Goal: Task Accomplishment & Management: Manage account settings

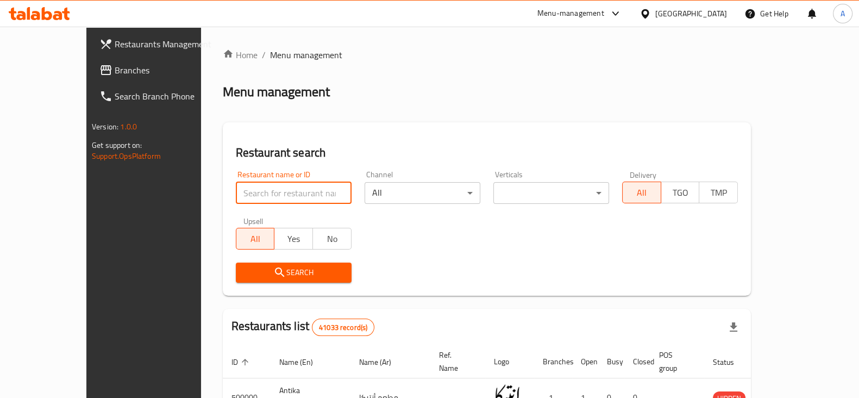
click at [262, 193] on input "search" at bounding box center [294, 193] width 116 height 22
type input "ba22aly"
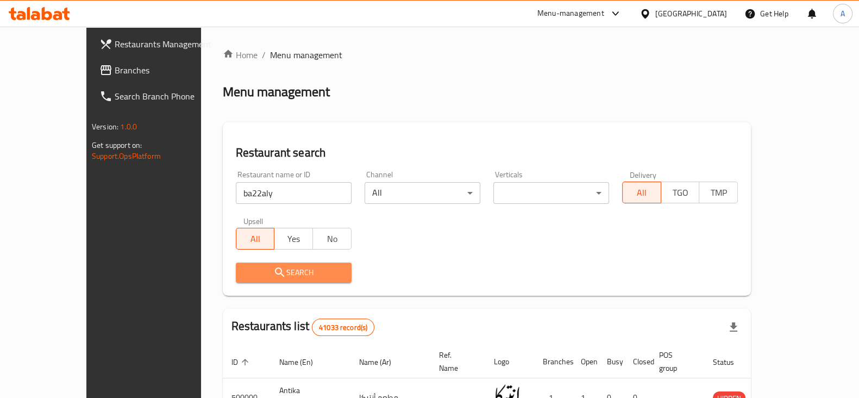
click at [295, 266] on span "Search" at bounding box center [294, 273] width 98 height 14
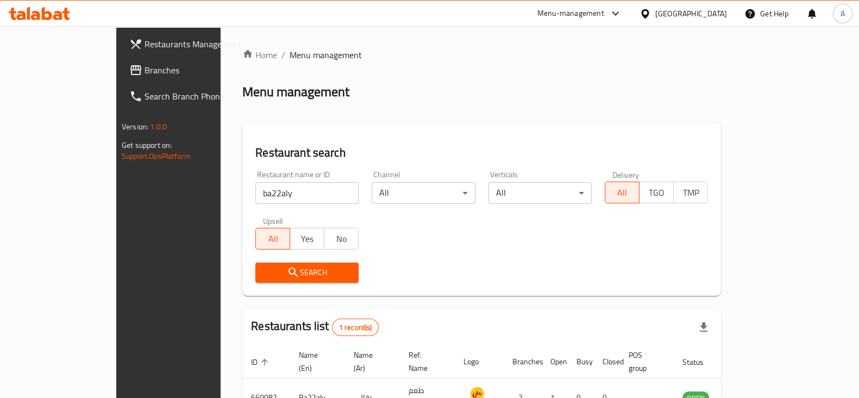
scroll to position [65, 0]
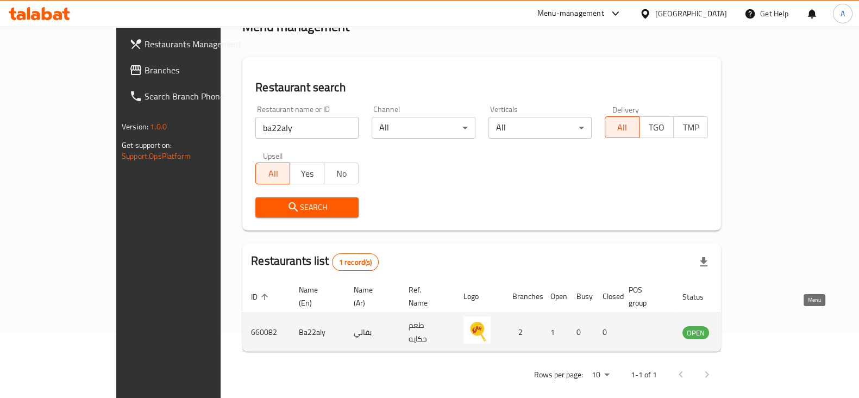
click at [752, 328] on icon "enhanced table" at bounding box center [746, 332] width 12 height 9
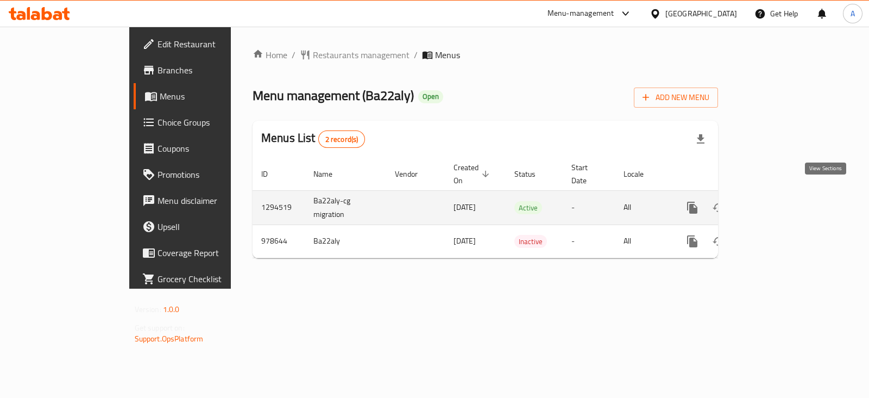
click at [776, 203] on icon "enhanced table" at bounding box center [771, 208] width 10 height 10
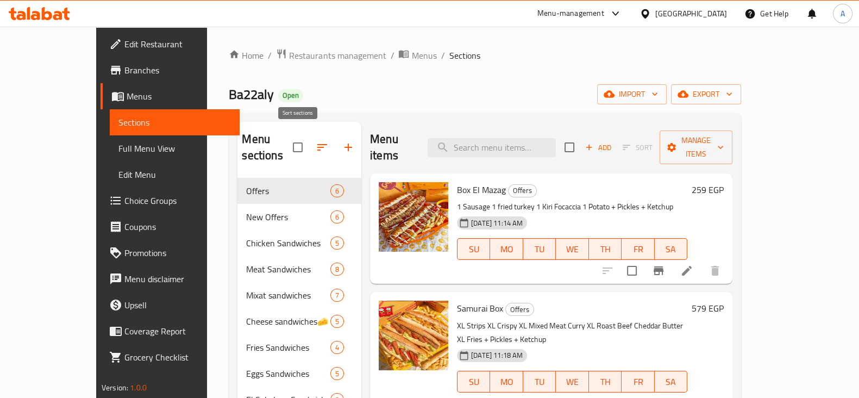
click at [309, 148] on button "button" at bounding box center [322, 147] width 26 height 26
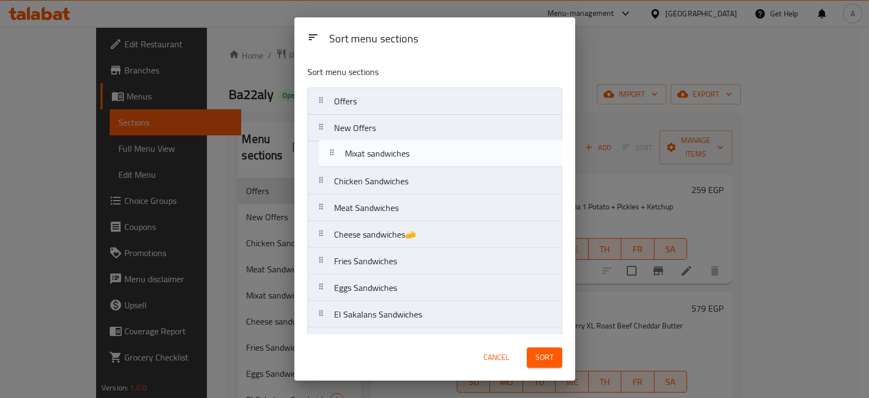
drag, startPoint x: 318, startPoint y: 208, endPoint x: 330, endPoint y: 148, distance: 60.3
click at [330, 148] on nav "Offers New Offers Chicken Sandwiches Meat Sandwiches Mixat sandwiches Cheese sa…" at bounding box center [435, 234] width 255 height 294
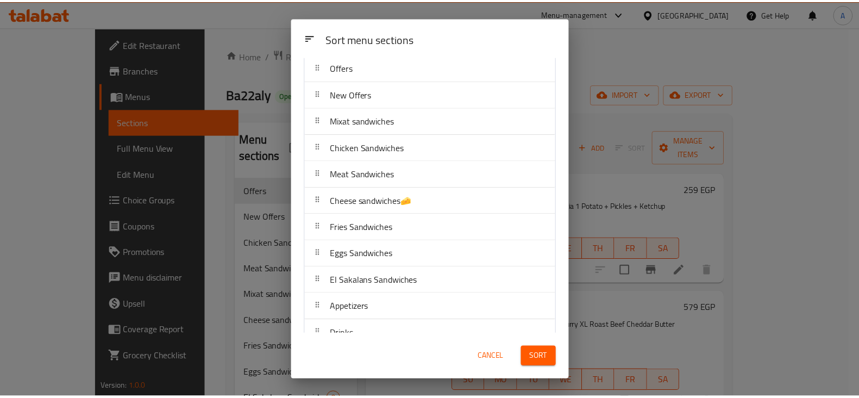
scroll to position [50, 0]
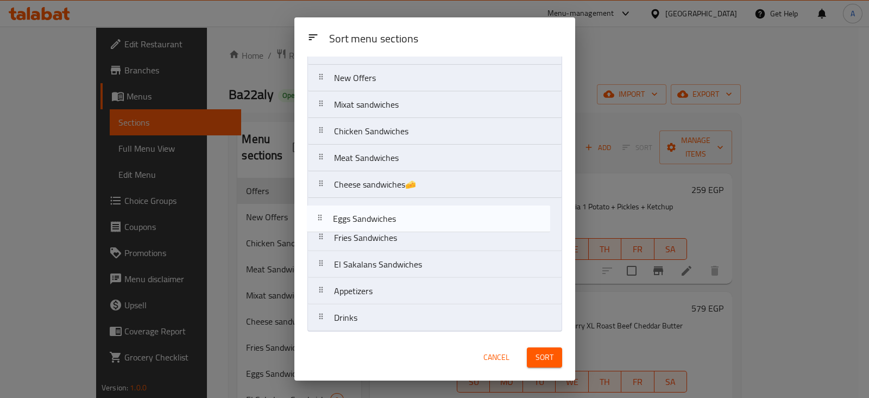
drag, startPoint x: 321, startPoint y: 235, endPoint x: 319, endPoint y: 213, distance: 21.8
click at [319, 213] on nav "Offers New Offers Mixat sandwiches Chicken Sandwiches Meat Sandwiches Cheese sa…" at bounding box center [435, 184] width 255 height 294
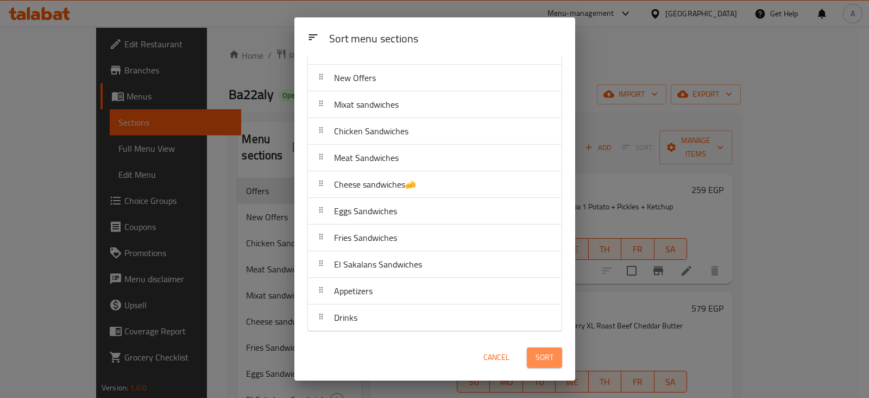
click at [541, 351] on span "Sort" at bounding box center [545, 358] width 18 height 14
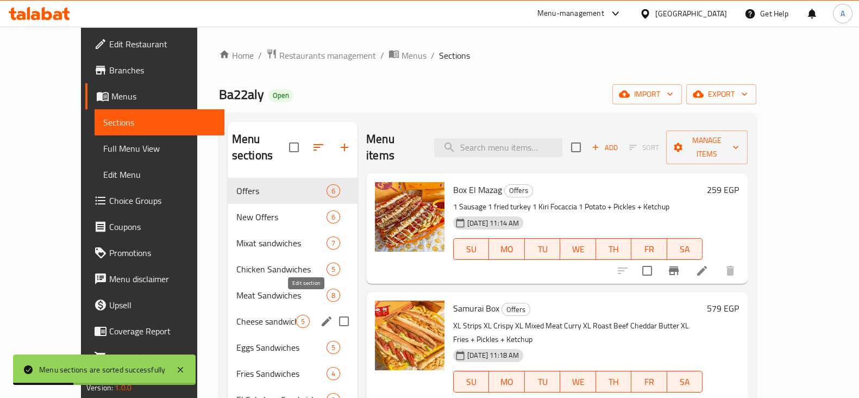
click at [320, 315] on icon "edit" at bounding box center [326, 321] width 13 height 13
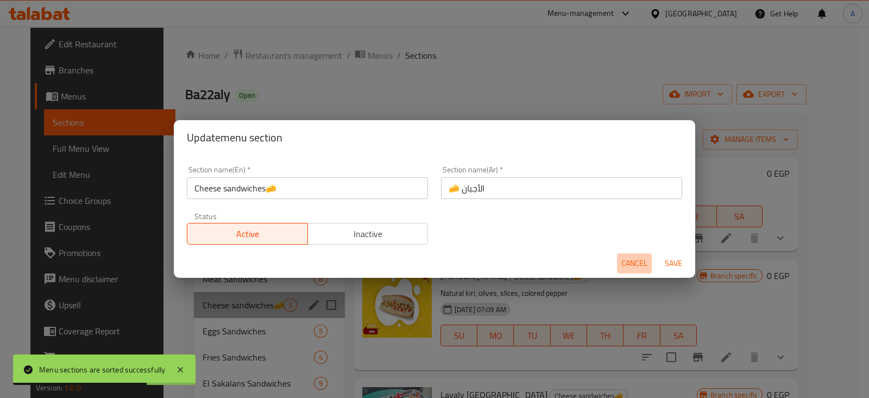
click at [637, 270] on button "Cancel" at bounding box center [634, 263] width 35 height 20
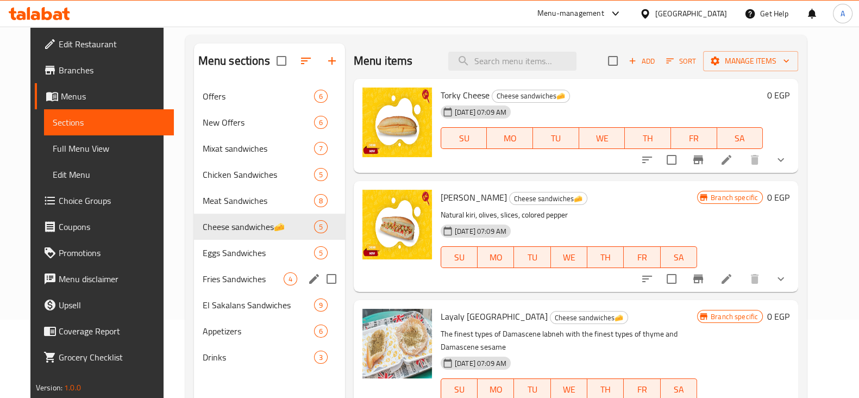
scroll to position [79, 0]
click at [307, 218] on button "edit" at bounding box center [314, 226] width 16 height 16
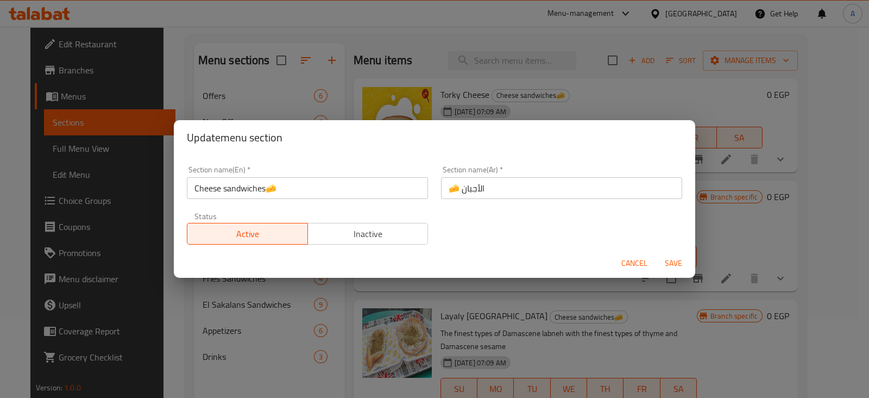
click at [355, 191] on input "Cheese sandwiches🧀" at bounding box center [307, 188] width 241 height 22
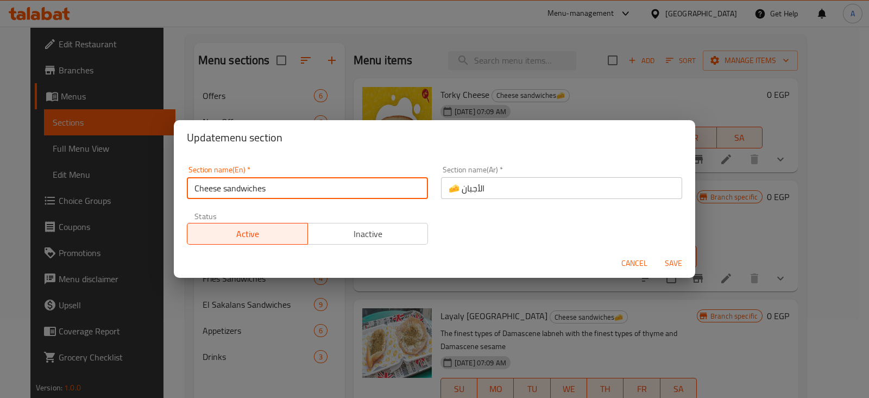
type input "Cheese sandwiches"
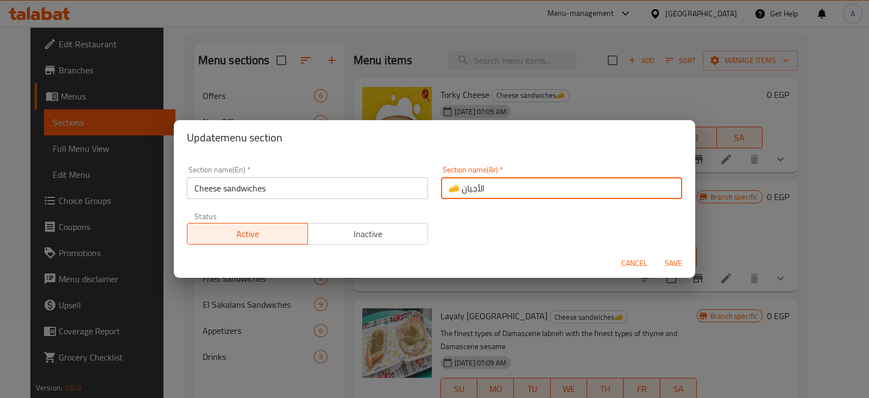
click at [441, 190] on input "🧀 الأجبان" at bounding box center [561, 188] width 241 height 22
drag, startPoint x: 436, startPoint y: 190, endPoint x: 452, endPoint y: 190, distance: 15.2
click at [452, 190] on input "🧀 الأجبان" at bounding box center [561, 188] width 241 height 22
type input "الأجبان"
click at [680, 265] on span "Save" at bounding box center [674, 263] width 26 height 14
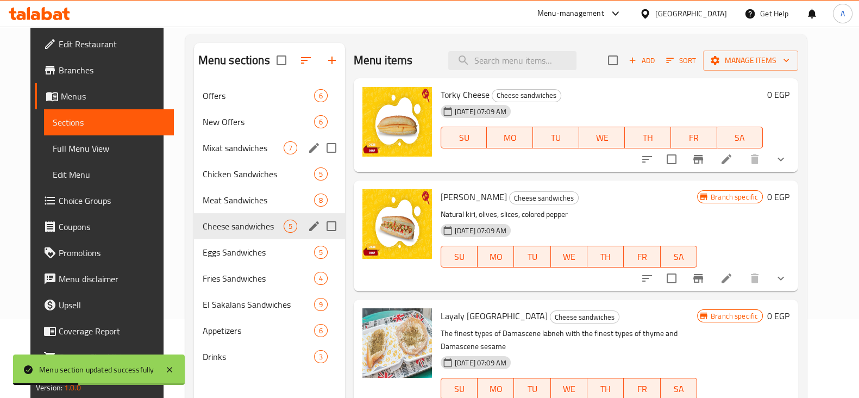
click at [210, 158] on div "Mixat sandwiches 7" at bounding box center [269, 148] width 151 height 26
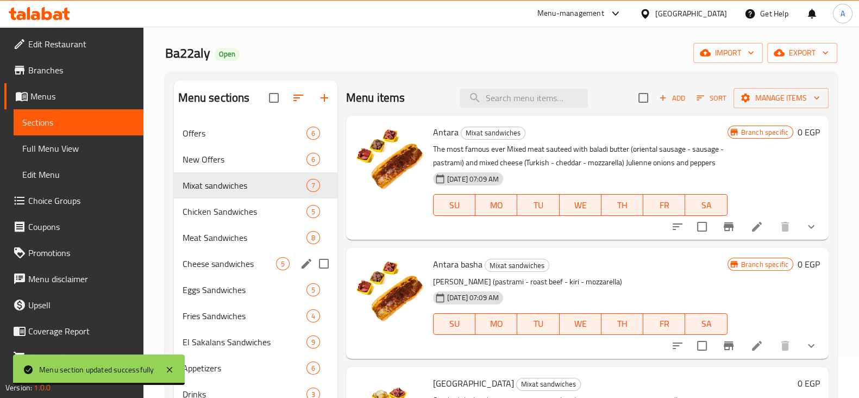
scroll to position [37, 0]
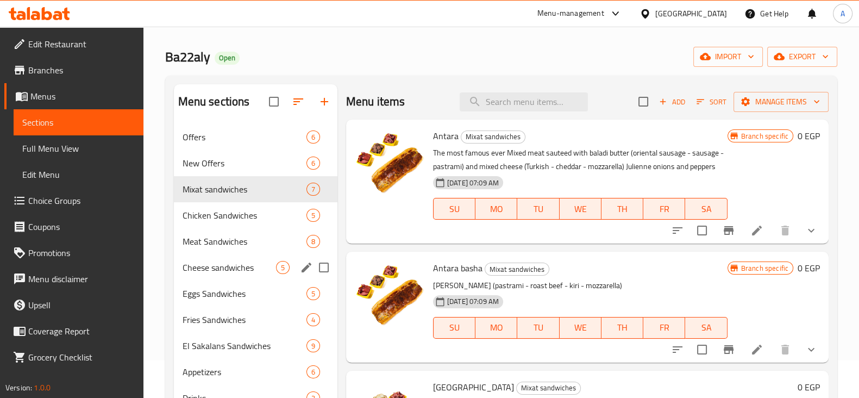
drag, startPoint x: 486, startPoint y: 175, endPoint x: 497, endPoint y: 179, distance: 11.5
click at [497, 173] on p "The most famous ever Mixed meat sauteed with baladi butter (oriental sausage - …" at bounding box center [580, 159] width 295 height 27
click at [258, 216] on span "Chicken Sandwiches" at bounding box center [229, 215] width 93 height 13
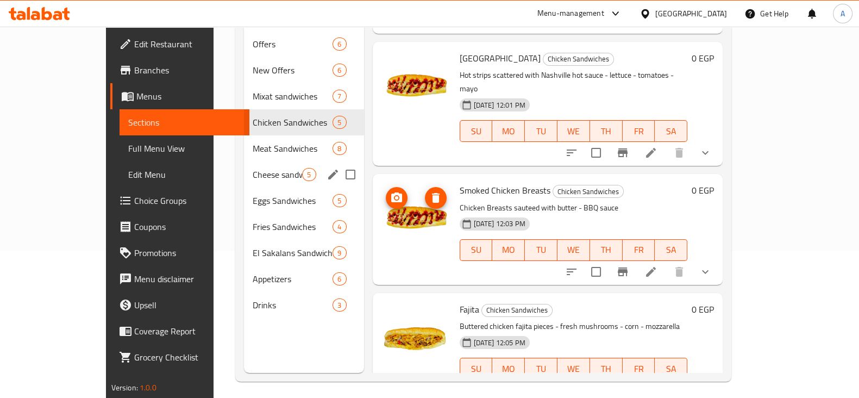
scroll to position [152, 0]
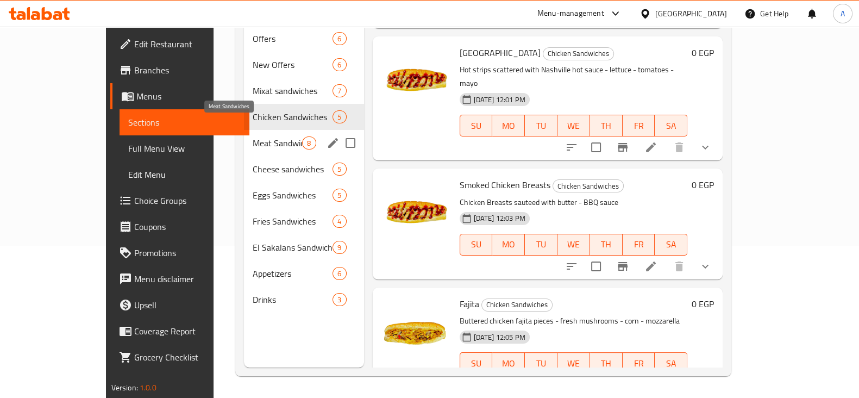
click at [258, 136] on span "Meat Sandwiches" at bounding box center [277, 142] width 49 height 13
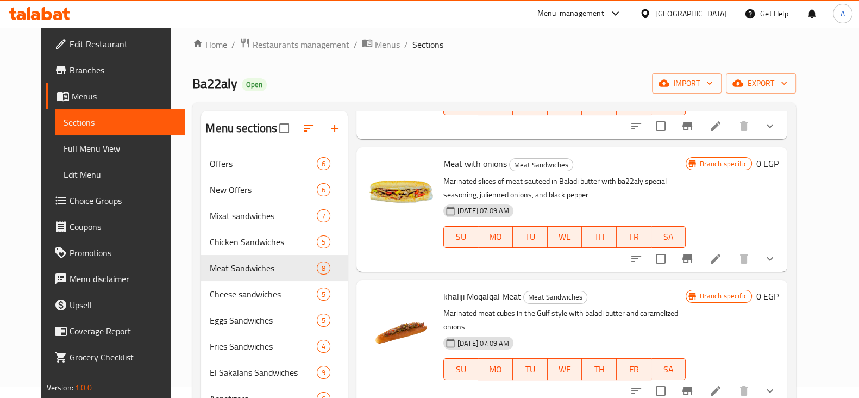
scroll to position [152, 0]
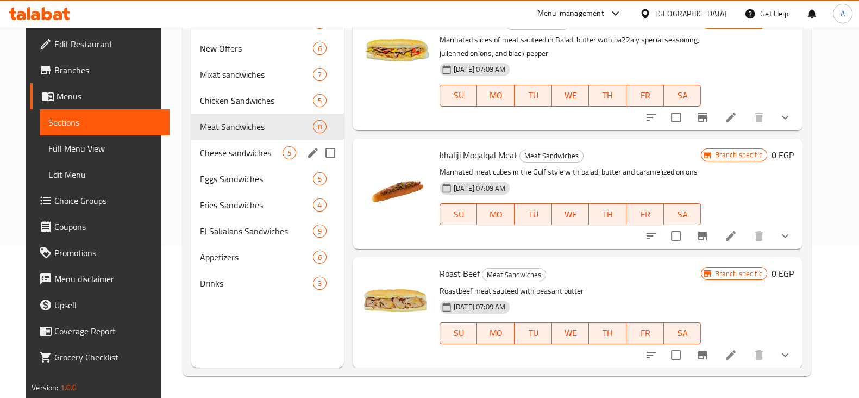
click at [227, 144] on div "Cheese sandwiches 5" at bounding box center [267, 153] width 153 height 26
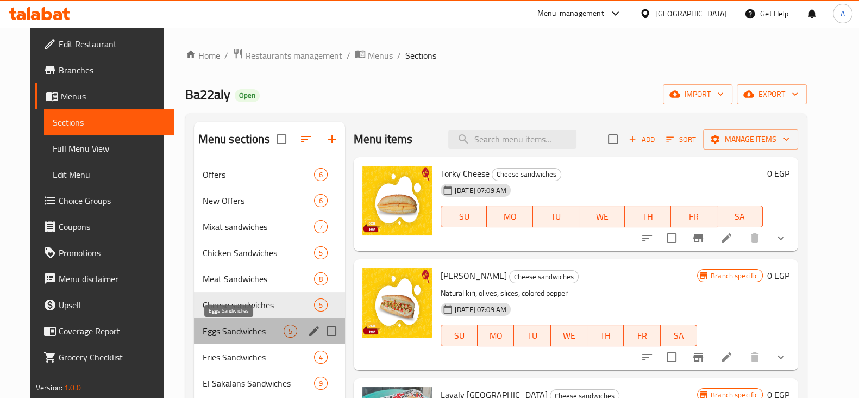
click at [235, 334] on span "Eggs Sandwiches" at bounding box center [243, 330] width 81 height 13
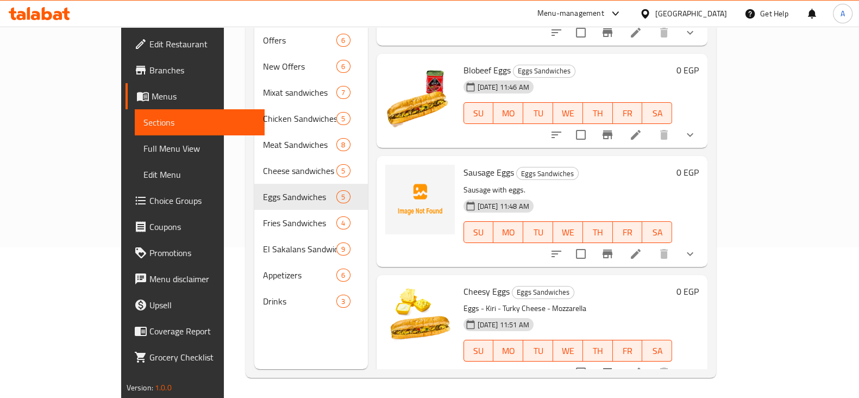
scroll to position [152, 0]
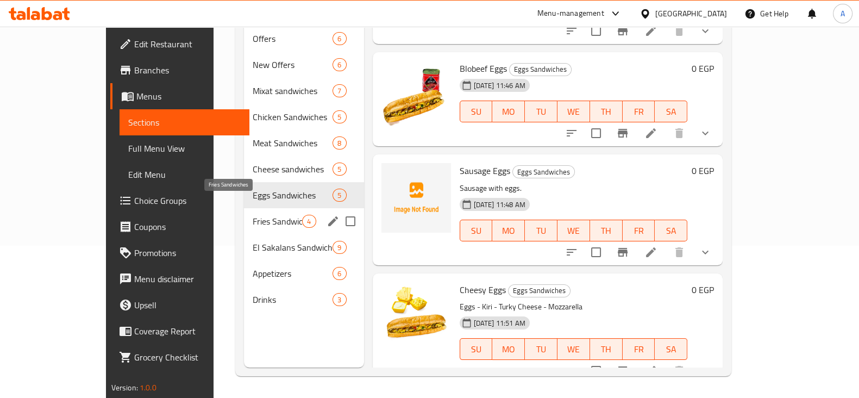
click at [253, 215] on span "Fries Sandwiches" at bounding box center [277, 221] width 49 height 13
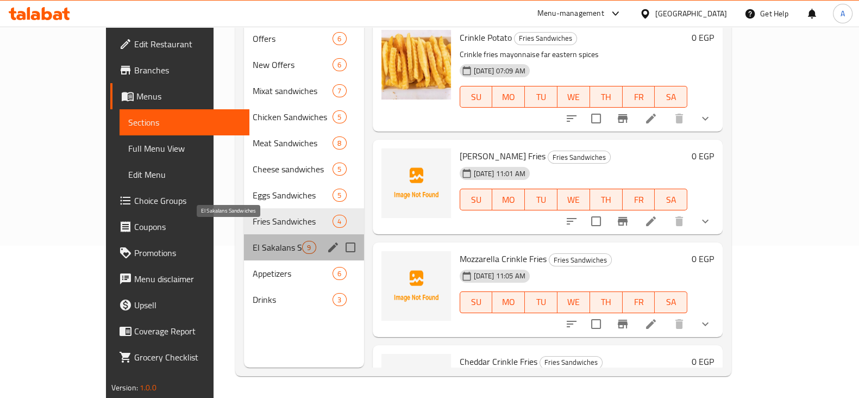
click at [253, 241] on span "El Sakalans Sandwiches" at bounding box center [277, 247] width 49 height 13
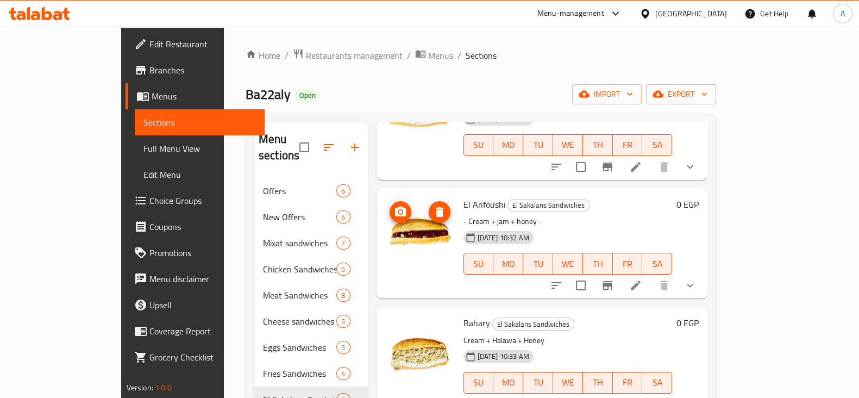
scroll to position [152, 0]
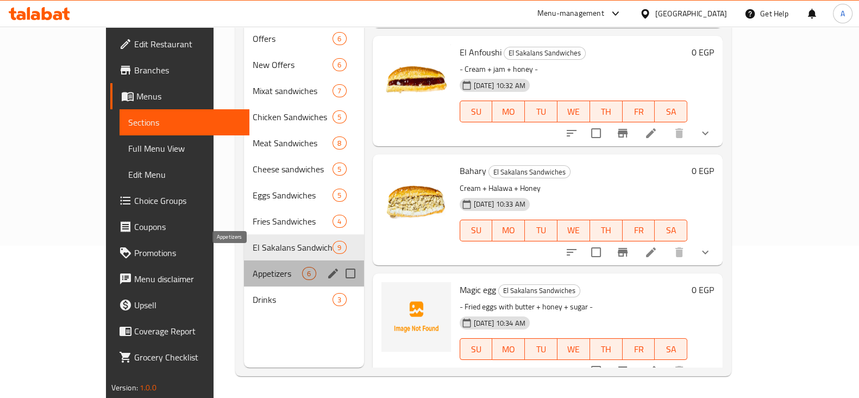
click at [253, 267] on span "Appetizers" at bounding box center [277, 273] width 49 height 13
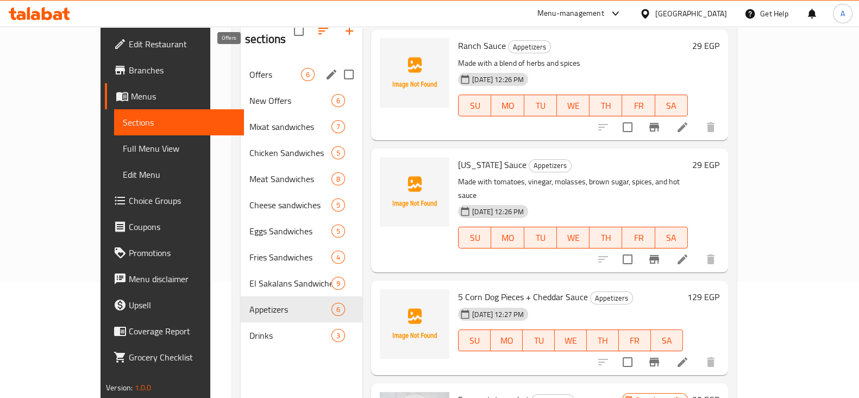
scroll to position [101, 0]
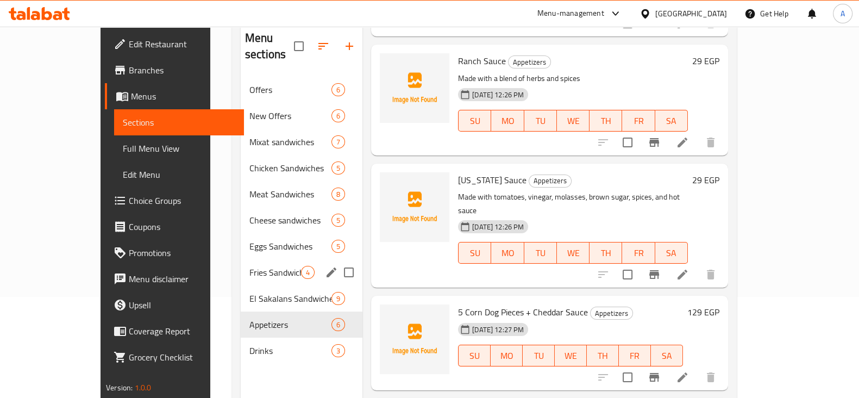
click at [249, 240] on span "Eggs Sandwiches" at bounding box center [290, 246] width 82 height 13
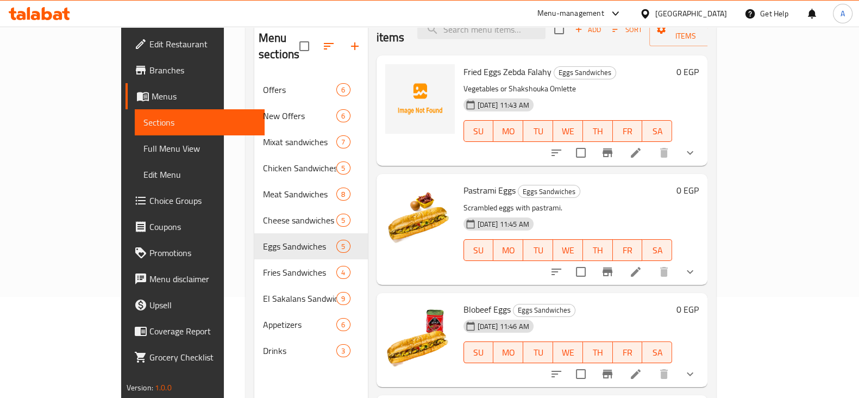
scroll to position [16, 0]
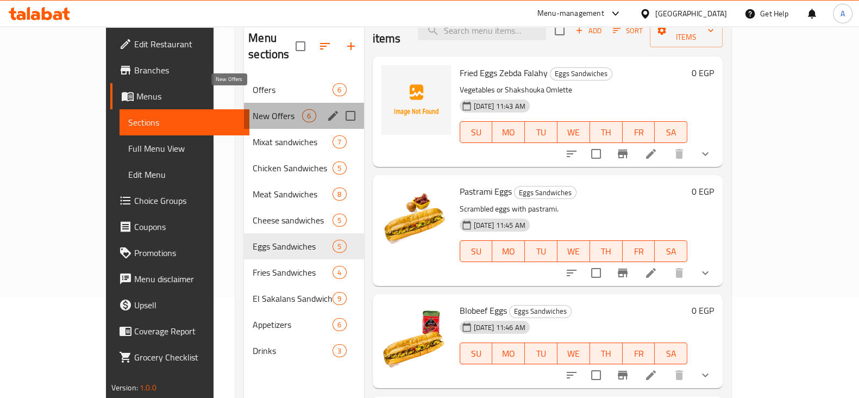
click at [253, 109] on span "New Offers" at bounding box center [277, 115] width 49 height 13
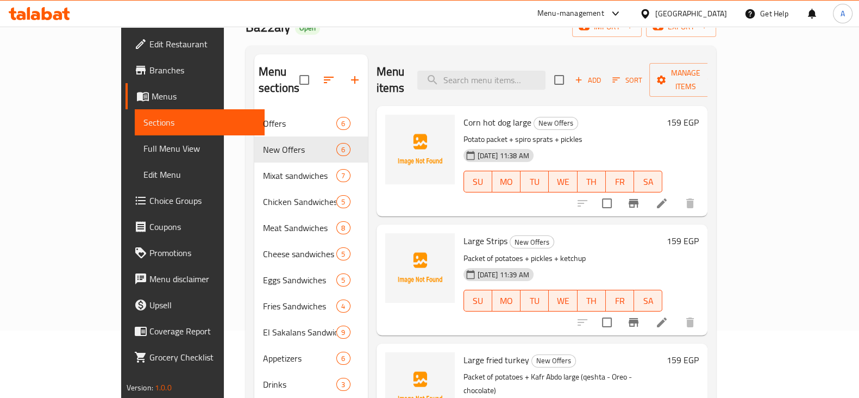
scroll to position [66, 0]
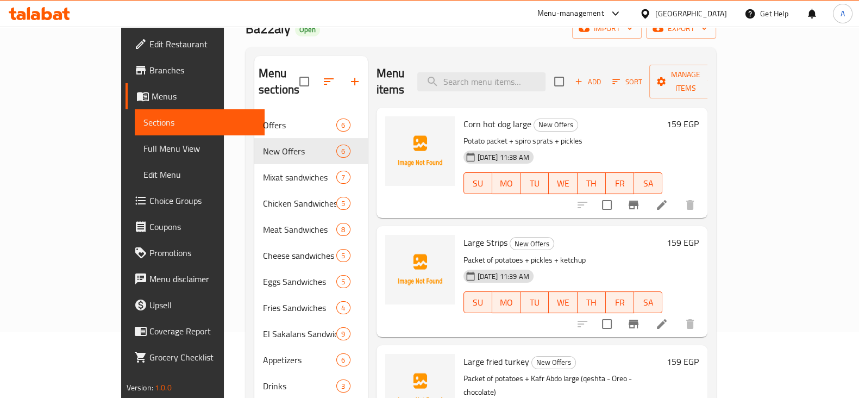
click at [677, 195] on li at bounding box center [662, 205] width 30 height 20
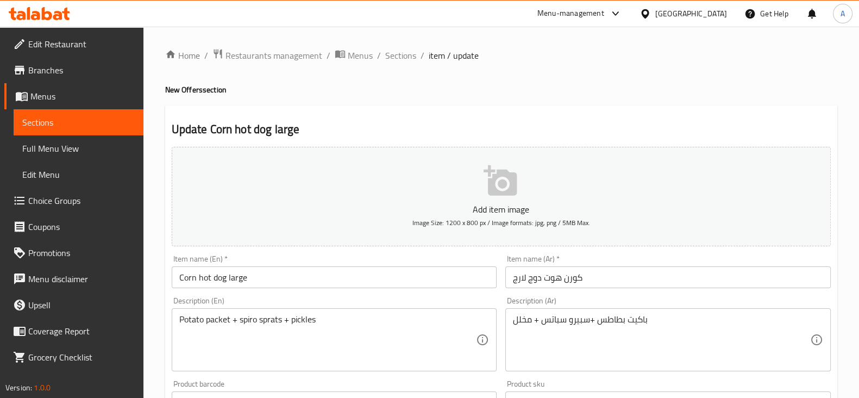
click at [173, 316] on div "Potato packet + spiro sprats + pickles Description (En)" at bounding box center [335, 339] width 326 height 63
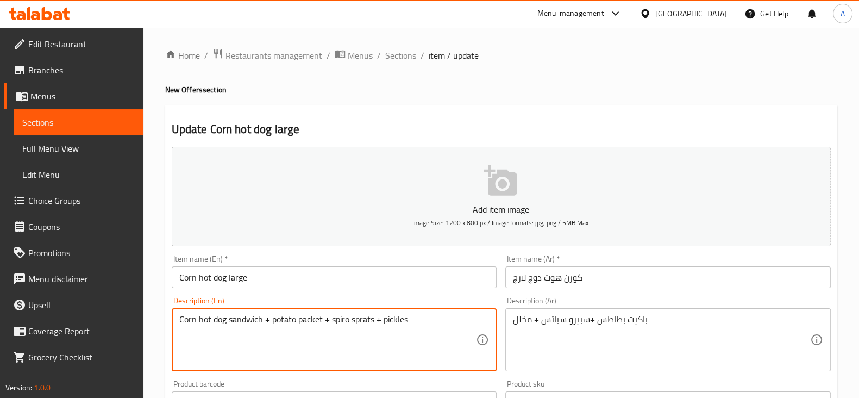
type textarea "Corn hot dog sandwich + potato packet + spiro sprats + pickles"
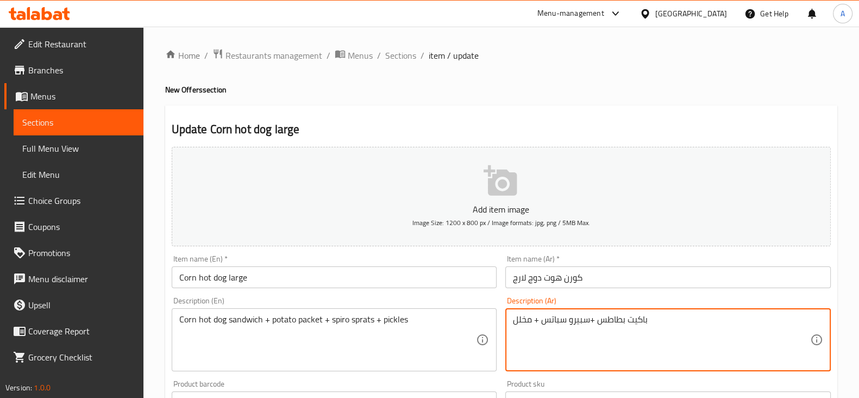
click at [660, 324] on textarea "باكيت بطاطس +سبيرو سباتس + مخلل" at bounding box center [661, 340] width 297 height 52
click at [654, 318] on textarea "باكيت بطاطس +سبيرو سباتس + مخلل" at bounding box center [661, 340] width 297 height 52
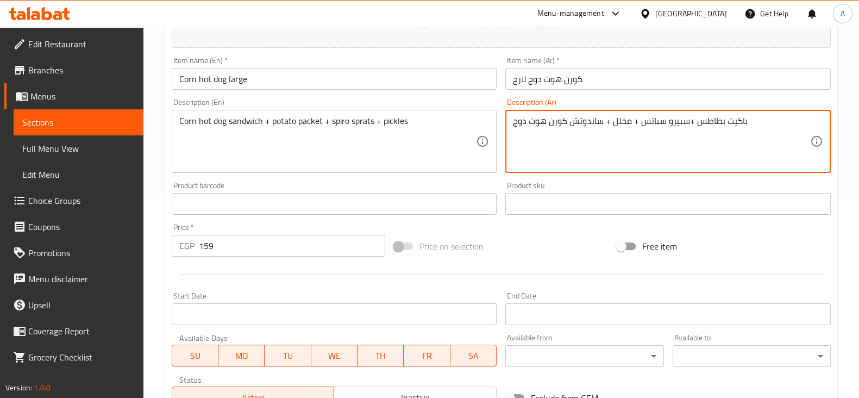
scroll to position [370, 0]
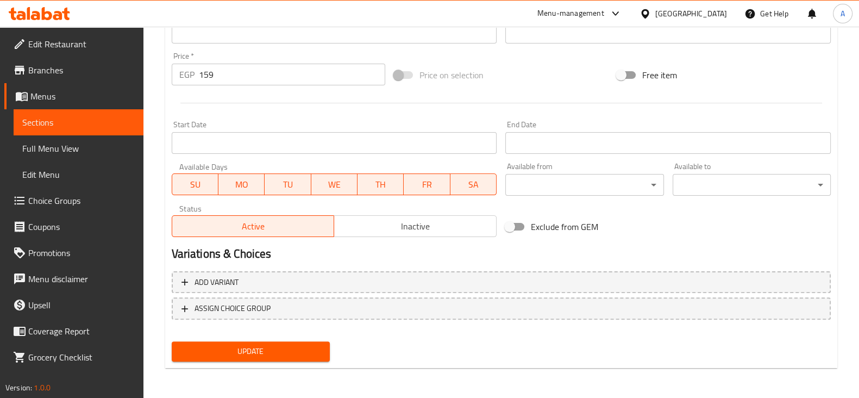
type textarea "باكيت بطاطس +سبيرو سباتس + مخلل + ساندوتش كورن هوت دوج"
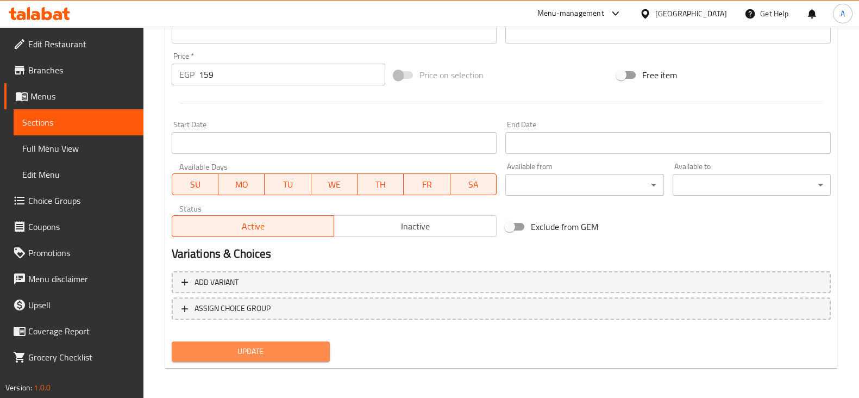
click at [253, 350] on span "Update" at bounding box center [250, 352] width 141 height 14
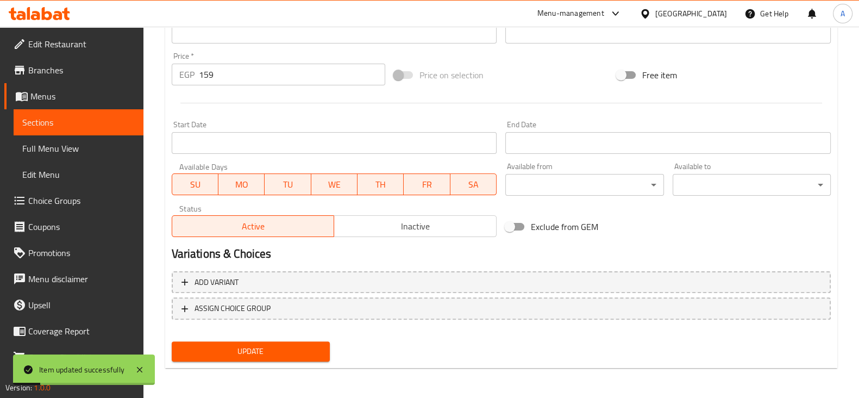
scroll to position [0, 0]
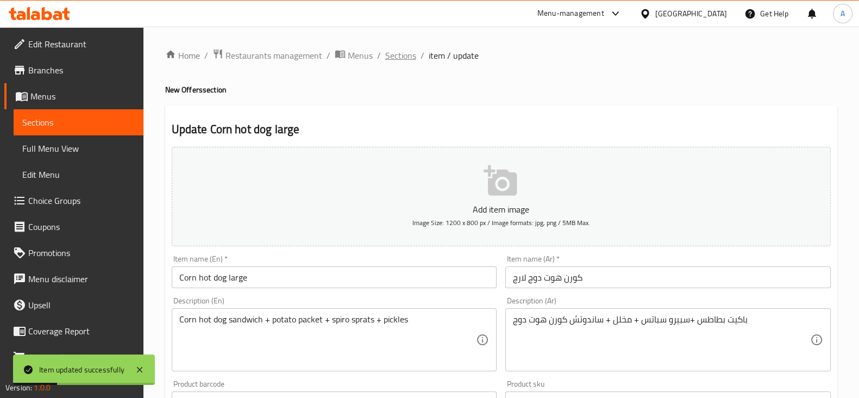
click at [405, 58] on span "Sections" at bounding box center [400, 55] width 31 height 13
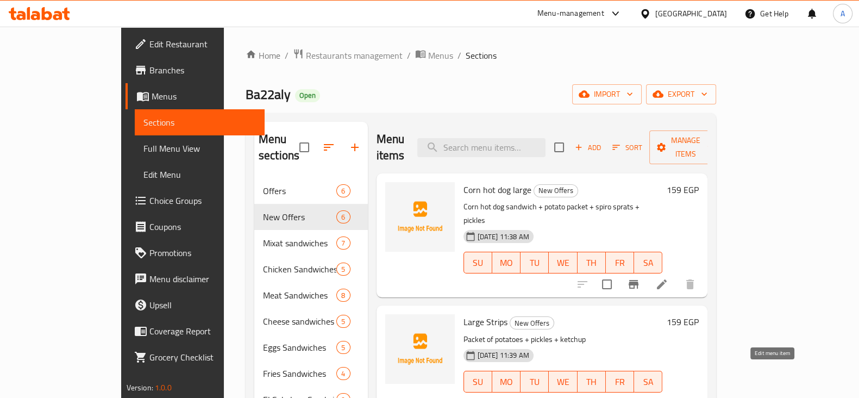
click at [668, 397] on icon at bounding box center [661, 403] width 13 height 13
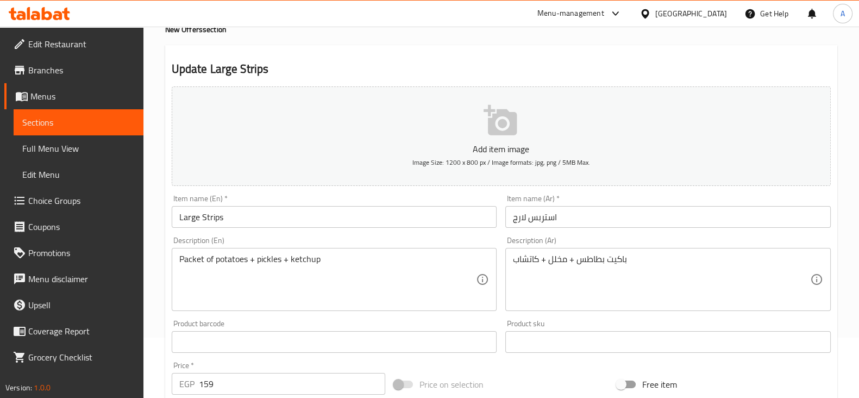
scroll to position [63, 0]
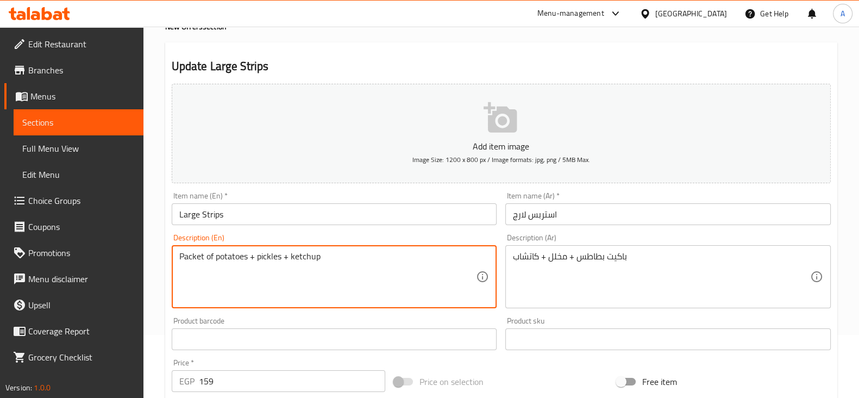
drag, startPoint x: 182, startPoint y: 255, endPoint x: 157, endPoint y: 253, distance: 25.1
type textarea "Large strips sandwich + packet of potatoes + pickles + ketchup"
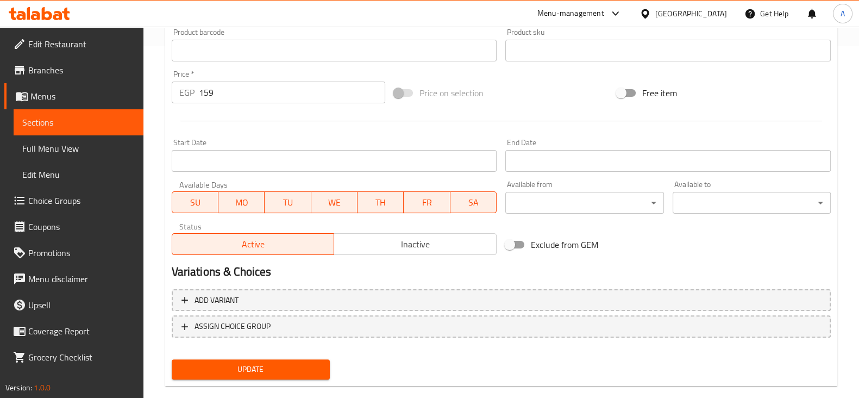
scroll to position [370, 0]
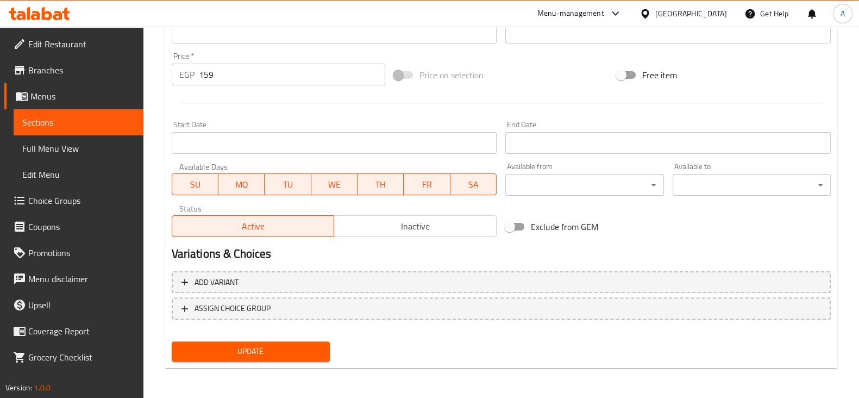
type textarea "باكيت بطاطس + مخلل + كاتشاب + ساندوتش ستربس لارج"
click at [308, 340] on div "Update" at bounding box center [250, 351] width 167 height 29
click at [307, 345] on span "Update" at bounding box center [250, 352] width 141 height 14
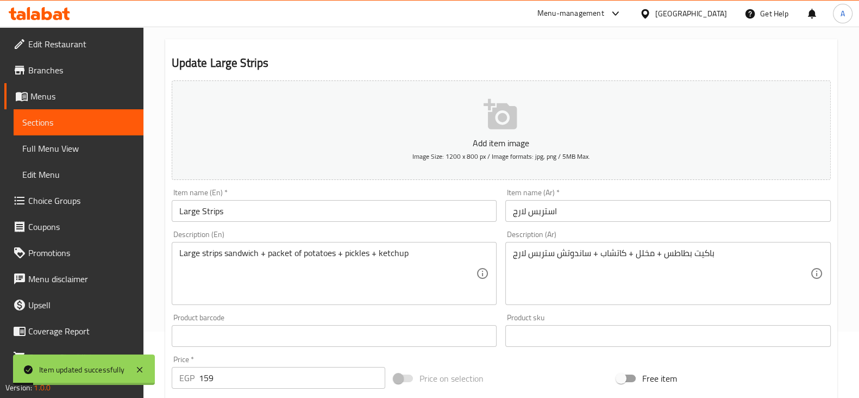
scroll to position [0, 0]
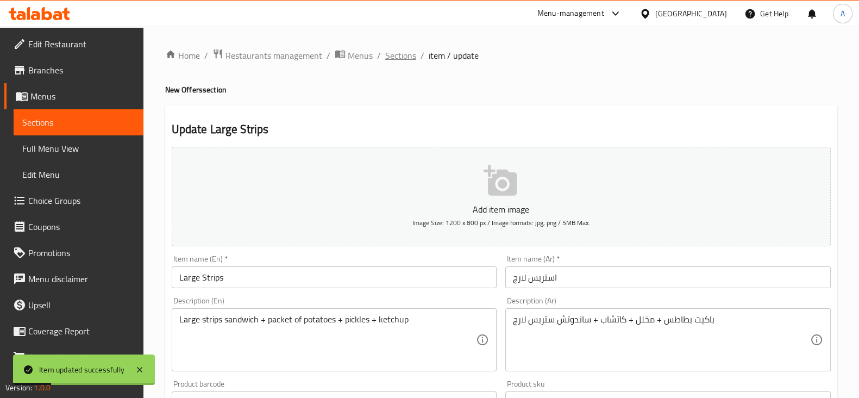
click at [405, 53] on span "Sections" at bounding box center [400, 55] width 31 height 13
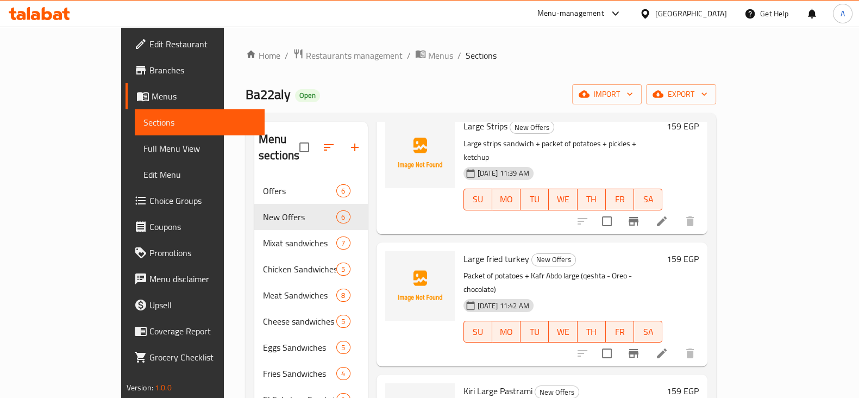
scroll to position [196, 0]
click at [667, 348] on icon at bounding box center [662, 353] width 10 height 10
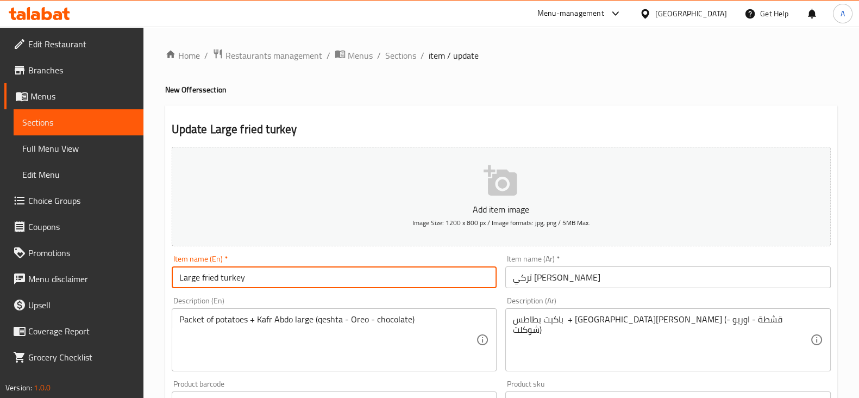
click at [250, 280] on input "Large fried turkey" at bounding box center [335, 277] width 326 height 22
type input "Large fried turkey cheese"
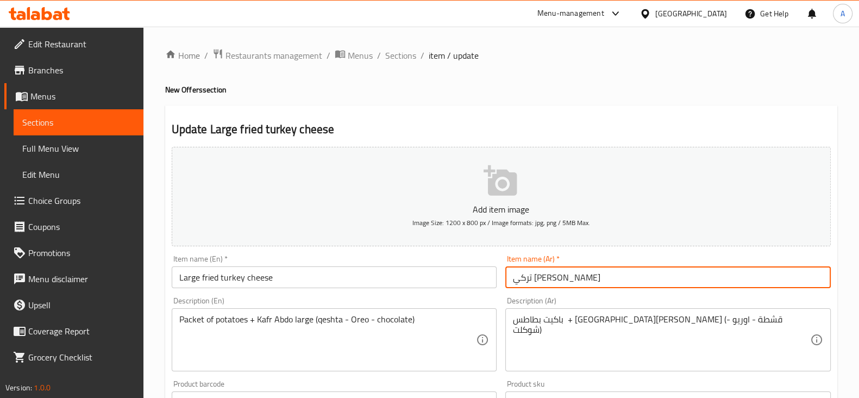
drag, startPoint x: 570, startPoint y: 276, endPoint x: 446, endPoint y: 270, distance: 124.0
click at [446, 270] on div "Add item image Image Size: 1200 x 800 px / Image formats: jpg, png / 5MB Max. I…" at bounding box center [501, 376] width 668 height 468
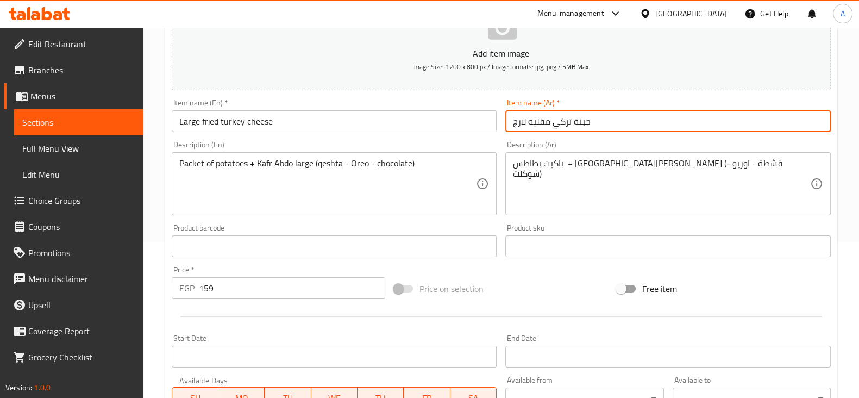
scroll to position [152, 0]
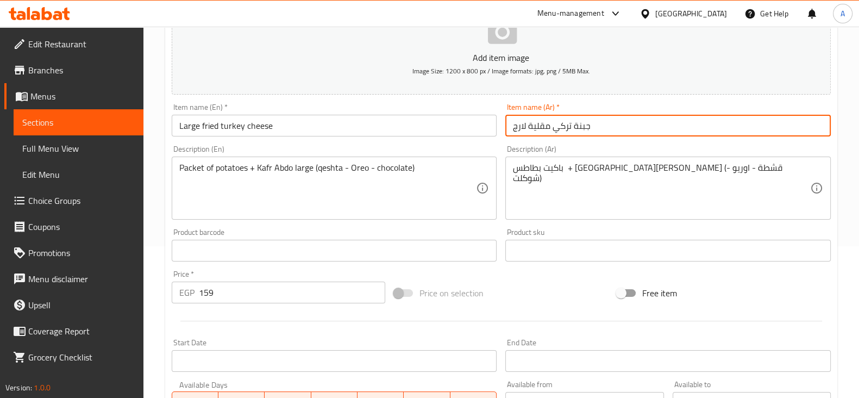
type input "جبنة تركي مقلية لارج"
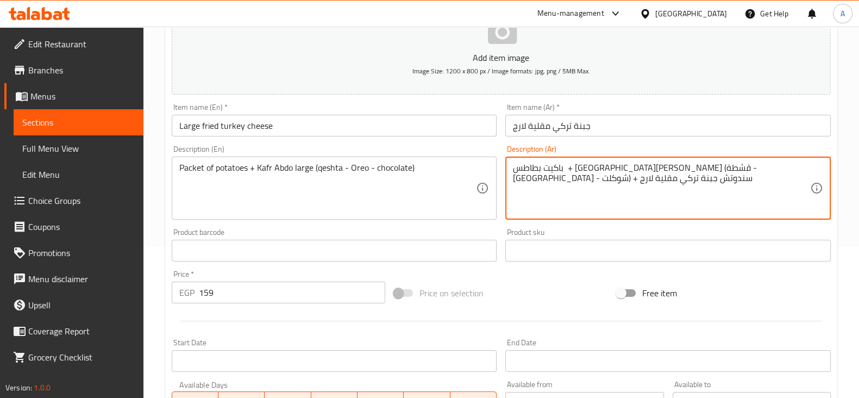
type textarea "باكيت بطاطس + [GEOGRAPHIC_DATA][PERSON_NAME] (قشطة - [GEOGRAPHIC_DATA] - شوكلت)…"
click at [762, 229] on div "Product sku Product sku" at bounding box center [668, 244] width 326 height 33
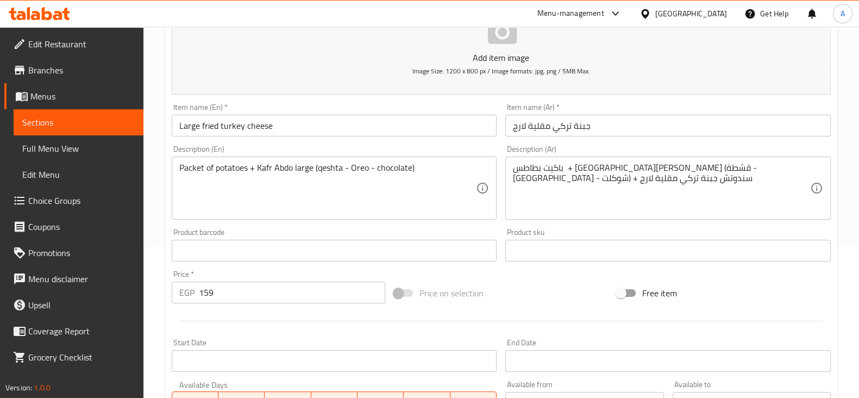
scroll to position [204, 0]
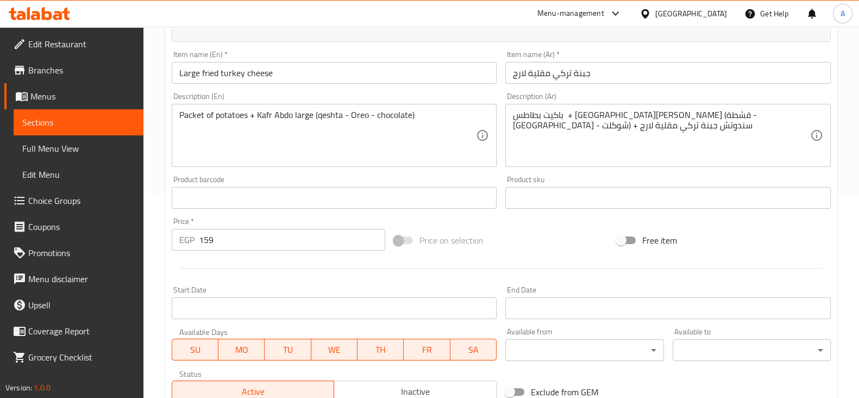
click at [178, 117] on div "Packet of potatoes + Kafr Abdo large (qeshta - Oreo - chocolate) Description (E…" at bounding box center [335, 135] width 326 height 63
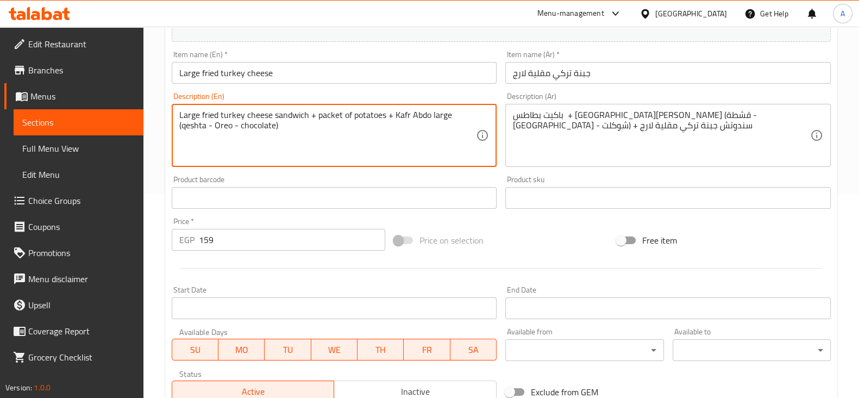
type textarea "Large fried turkey cheese sandwich + packet of potatoes + Kafr Abdo large (qesh…"
click at [340, 224] on div "Price   * EGP 159 Price *" at bounding box center [279, 233] width 214 height 33
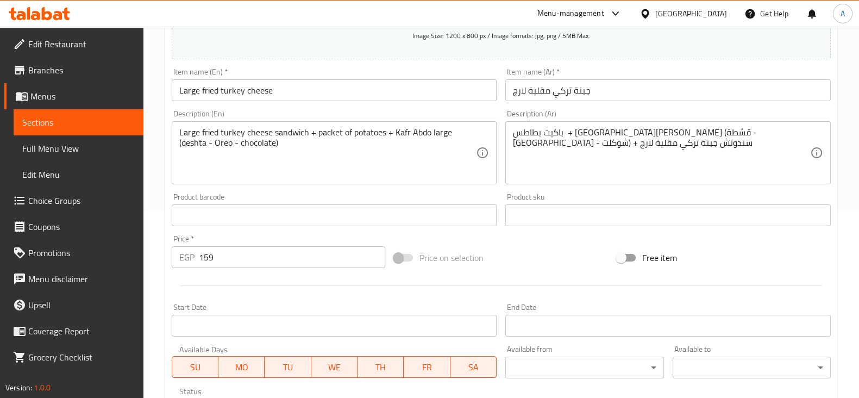
scroll to position [180, 0]
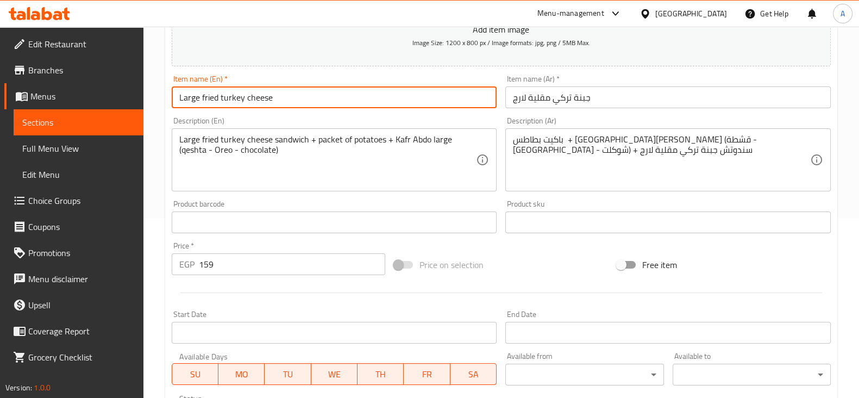
drag, startPoint x: 202, startPoint y: 96, endPoint x: 149, endPoint y: 89, distance: 53.3
click at [149, 89] on div "Home / Restaurants management / Menus / Sections / item / update New Offers sec…" at bounding box center [501, 217] width 716 height 741
click at [323, 97] on input "Fried turkey cheese" at bounding box center [335, 97] width 326 height 22
type input "Fried turkey cheese offer"
click at [630, 94] on input "جبنة تركي مقلية لارج" at bounding box center [668, 97] width 326 height 22
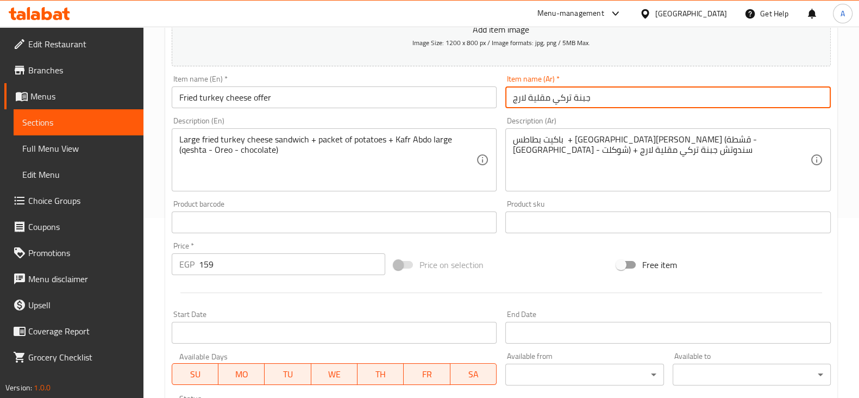
click at [513, 97] on input "جبنة تركي مقلية لارج" at bounding box center [668, 97] width 326 height 22
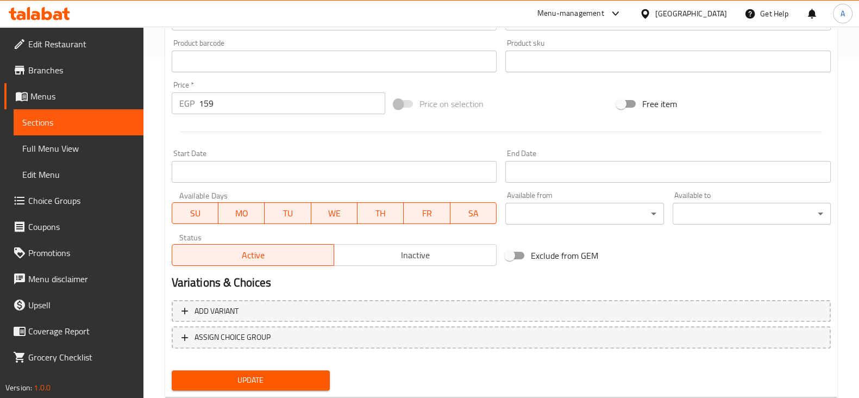
scroll to position [370, 0]
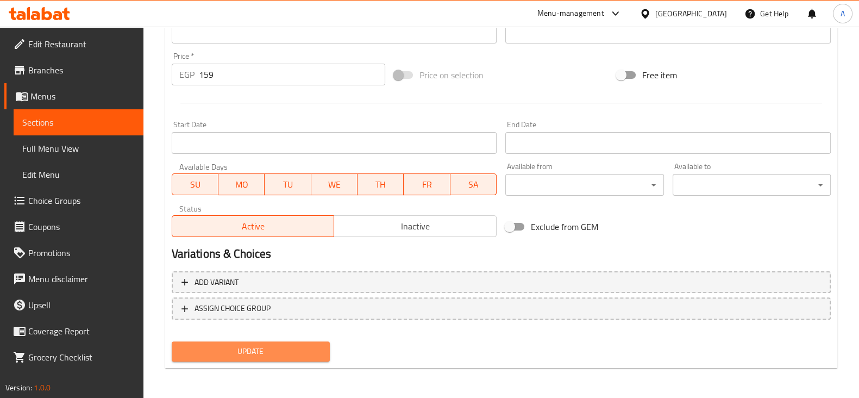
click at [285, 342] on button "Update" at bounding box center [251, 351] width 158 height 20
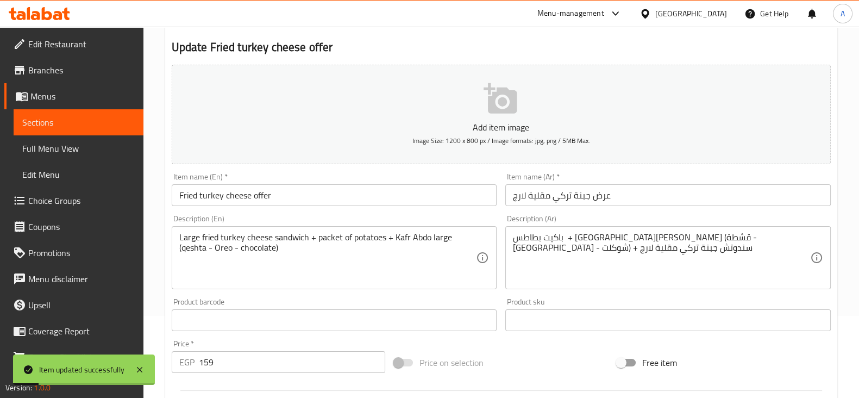
scroll to position [84, 0]
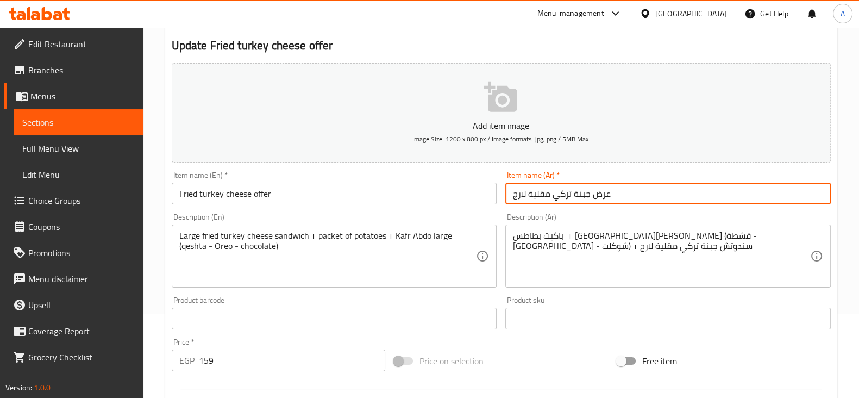
drag, startPoint x: 510, startPoint y: 196, endPoint x: 530, endPoint y: 202, distance: 20.5
click at [530, 202] on input "عرض جبنة تركي مقلية لارج" at bounding box center [668, 194] width 326 height 22
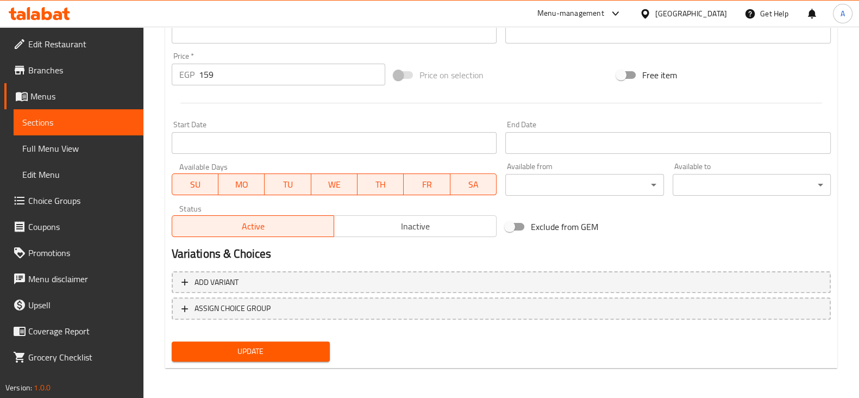
type input "عرض جبنة تركي [GEOGRAPHIC_DATA]"
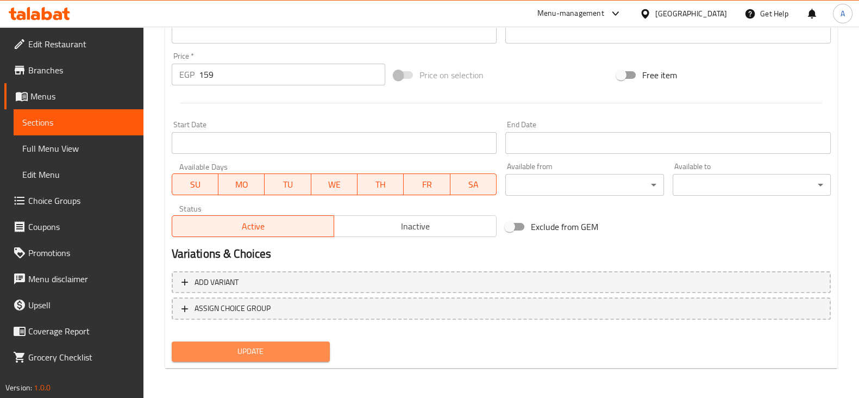
click at [228, 353] on span "Update" at bounding box center [250, 352] width 141 height 14
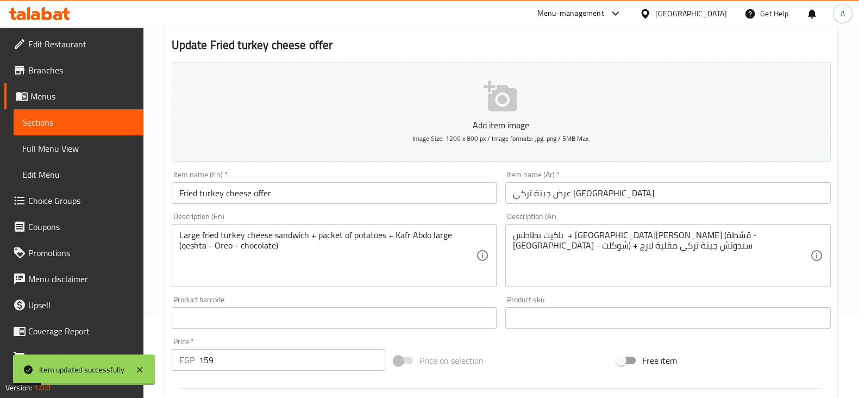
scroll to position [0, 0]
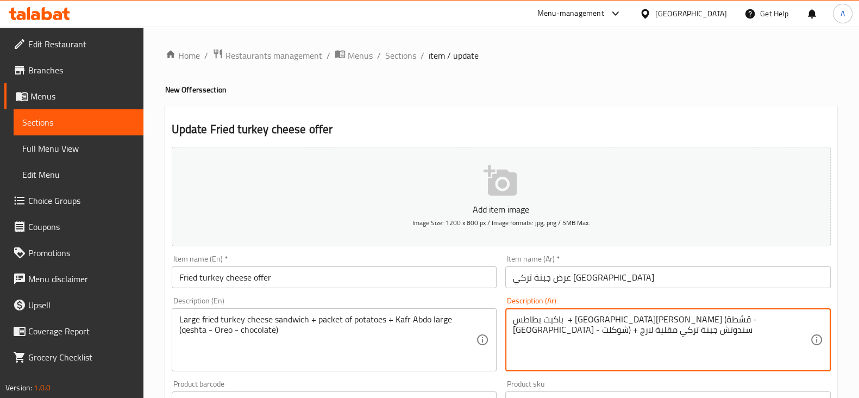
click at [519, 328] on textarea "باكيت بطاطس + [GEOGRAPHIC_DATA][PERSON_NAME] (قشطة - [GEOGRAPHIC_DATA] - شوكلت)…" at bounding box center [661, 340] width 297 height 52
click at [732, 323] on textarea "باكيت بطاطس + [GEOGRAPHIC_DATA][PERSON_NAME] (قشطة - [GEOGRAPHIC_DATA] - شوكلت)…" at bounding box center [661, 340] width 297 height 52
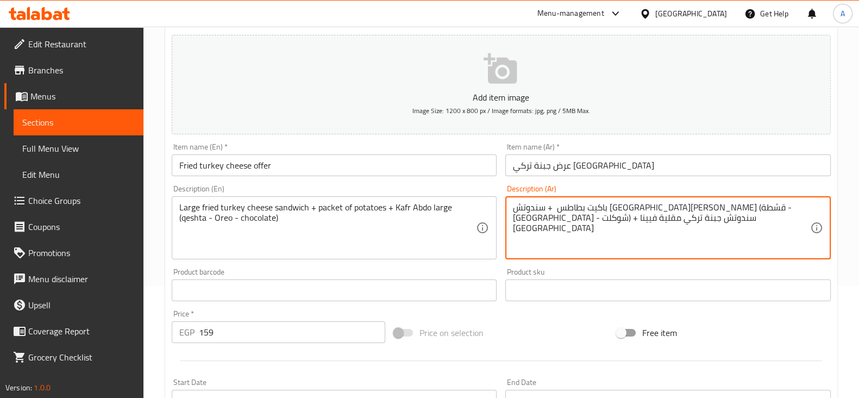
scroll to position [123, 0]
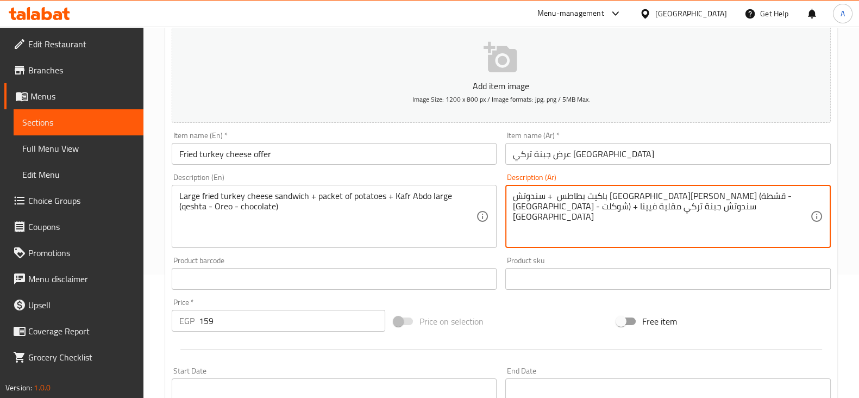
click at [671, 199] on textarea "باكيت بطاطس + سندوتش [GEOGRAPHIC_DATA][PERSON_NAME] (قشطة - [GEOGRAPHIC_DATA] -…" at bounding box center [661, 217] width 297 height 52
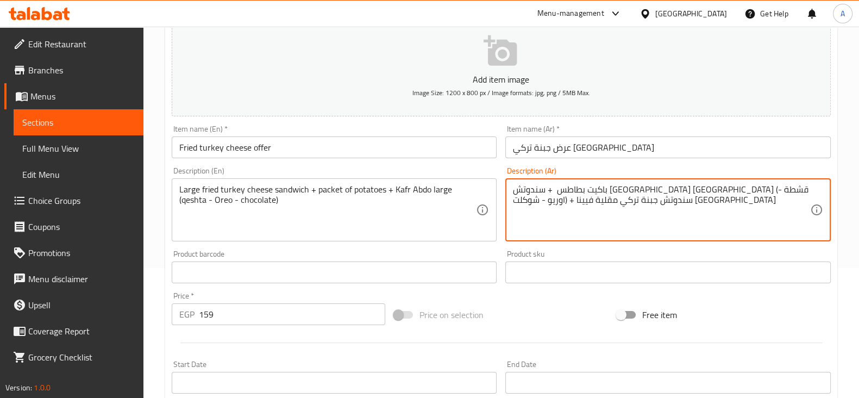
scroll to position [129, 0]
type textarea "باكيت بطاطس + سندوتش [GEOGRAPHIC_DATA] [GEOGRAPHIC_DATA] (قشطة - اوريو - شوكلت)…"
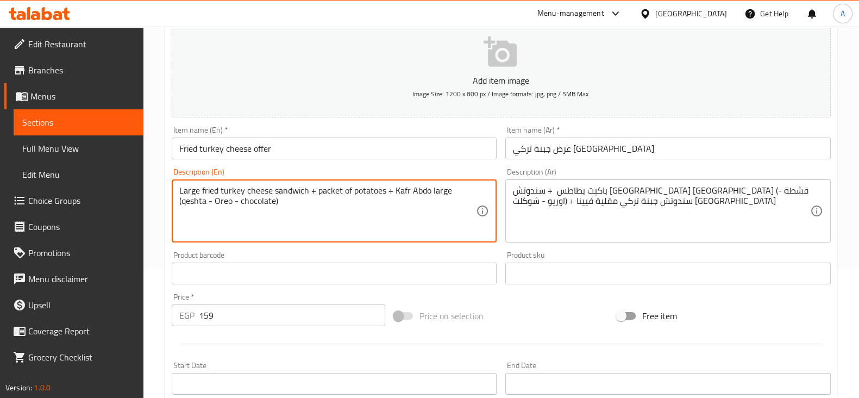
click at [437, 191] on textarea "Large fried turkey cheese sandwich + packet of potatoes + Kafr Abdo large (qesh…" at bounding box center [327, 211] width 297 height 52
click at [427, 248] on div "Product barcode Product barcode" at bounding box center [334, 268] width 334 height 42
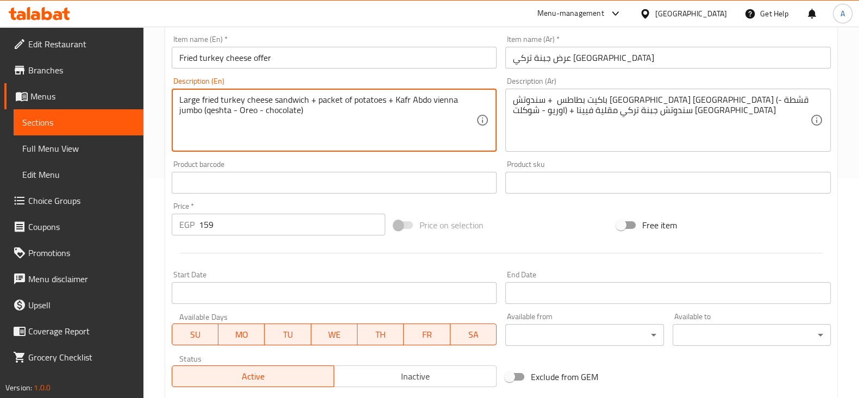
scroll to position [221, 0]
drag, startPoint x: 202, startPoint y: 97, endPoint x: 154, endPoint y: 91, distance: 48.2
click at [154, 91] on div "Home / Restaurants management / Menus / Sections / item / update New Offers sec…" at bounding box center [501, 176] width 716 height 741
type textarea "Fried turkey cheese vienna jumbo sandwich + packet of potatoes + Kafr Abdo vien…"
click at [154, 91] on div "Home / Restaurants management / Menus / Sections / item / update New Offers sec…" at bounding box center [501, 176] width 716 height 741
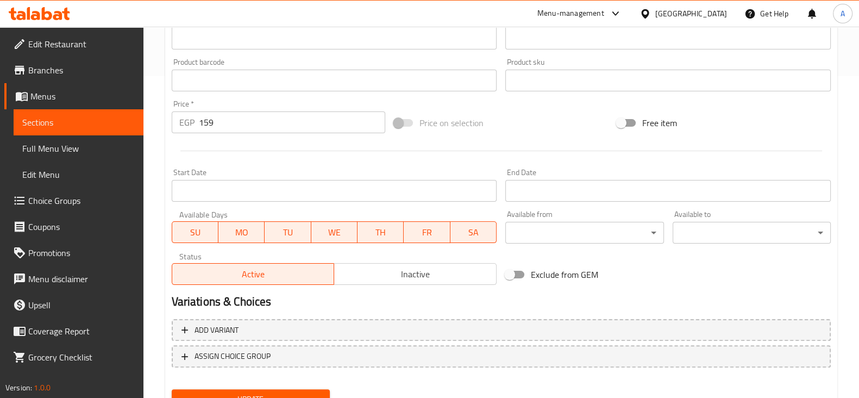
scroll to position [370, 0]
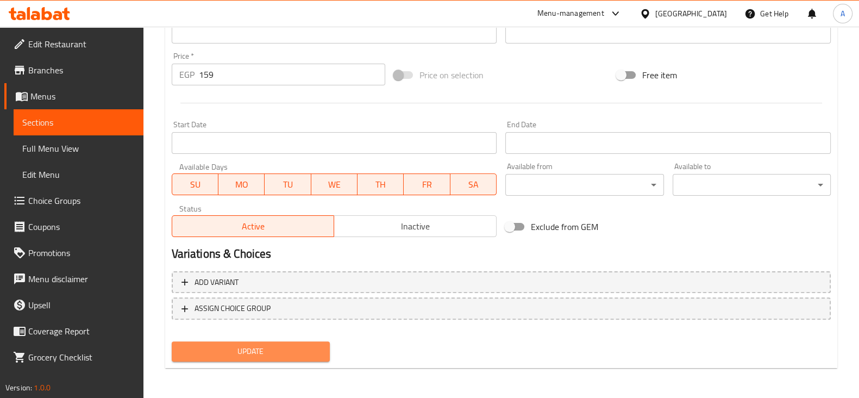
click at [272, 346] on span "Update" at bounding box center [250, 352] width 141 height 14
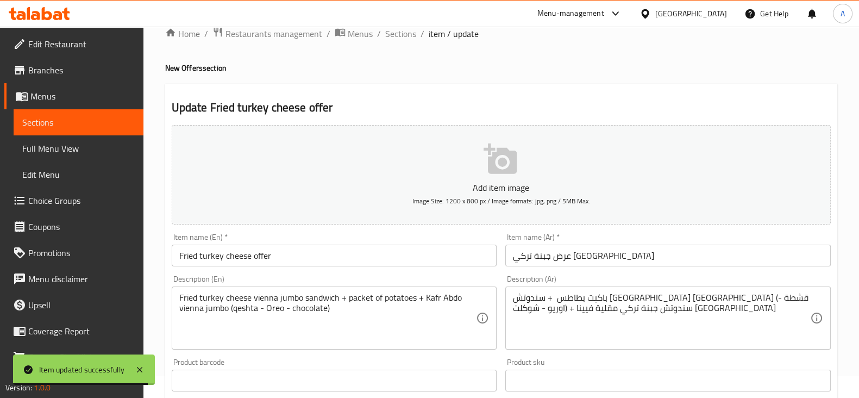
scroll to position [0, 0]
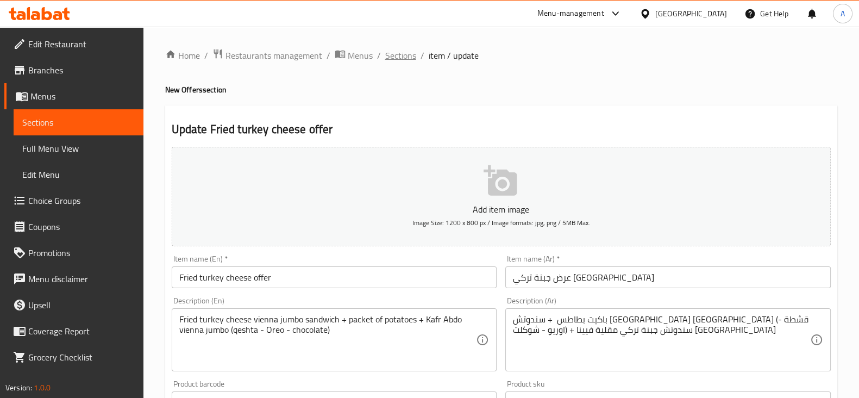
click at [410, 59] on span "Sections" at bounding box center [400, 55] width 31 height 13
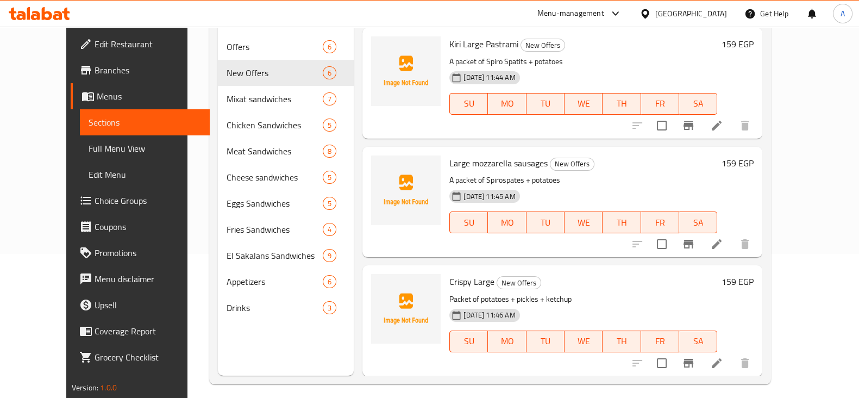
scroll to position [152, 0]
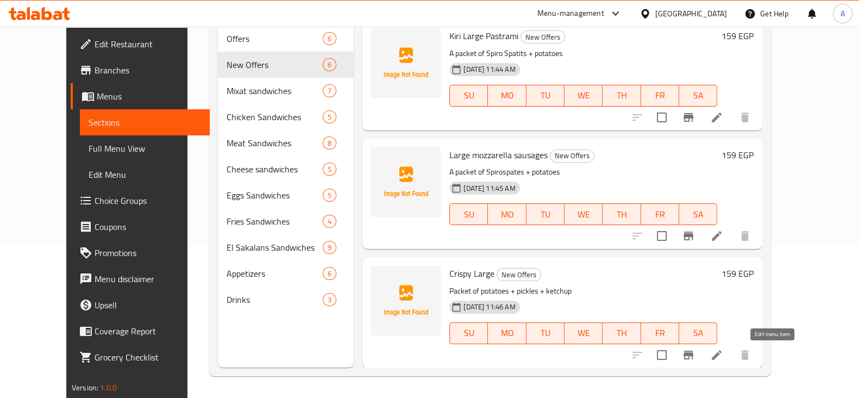
click at [723, 354] on icon at bounding box center [716, 354] width 13 height 13
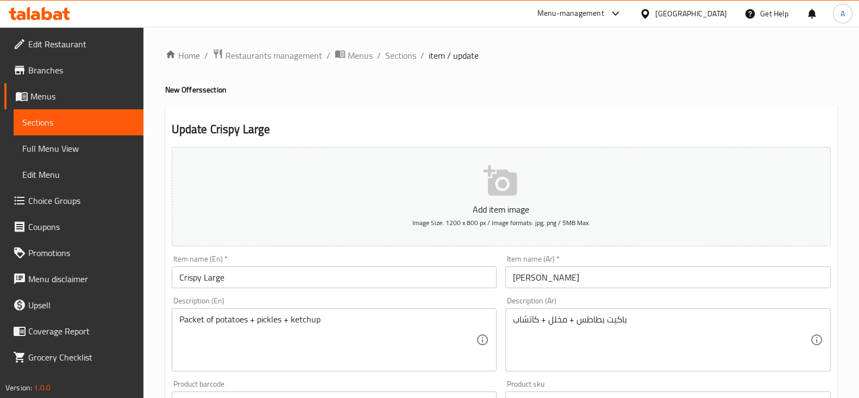
click at [211, 279] on input "Crispy Large" at bounding box center [335, 277] width 326 height 22
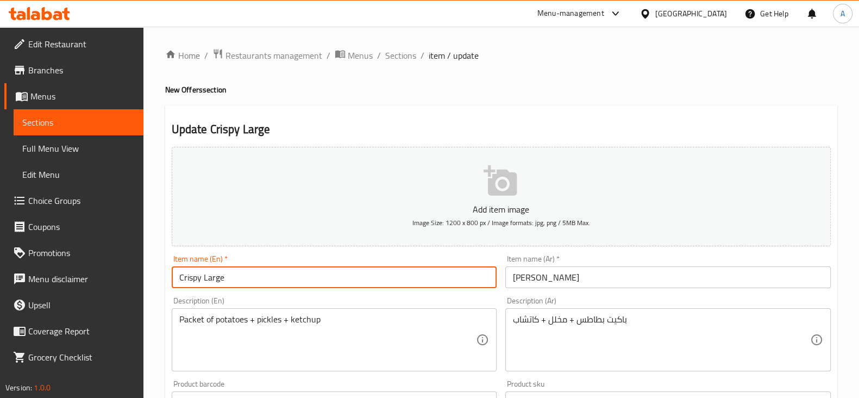
click at [211, 280] on input "Crispy Large" at bounding box center [335, 277] width 326 height 22
type input "Crispy Offer"
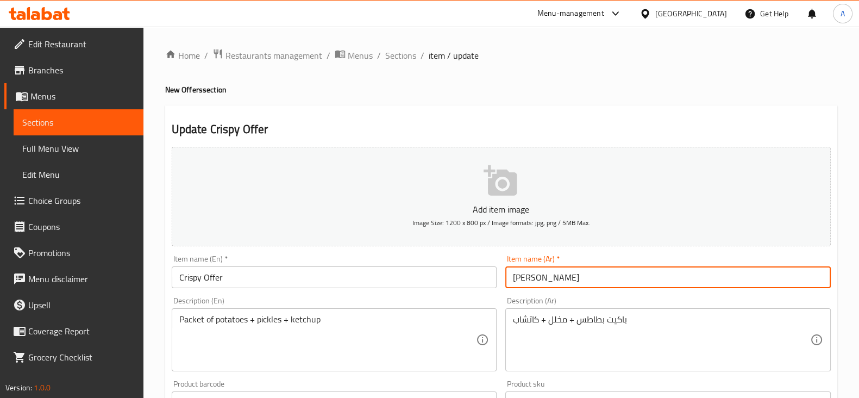
click at [560, 277] on input "[PERSON_NAME]" at bounding box center [668, 277] width 326 height 22
click at [515, 280] on input "[PERSON_NAME]" at bounding box center [668, 277] width 326 height 22
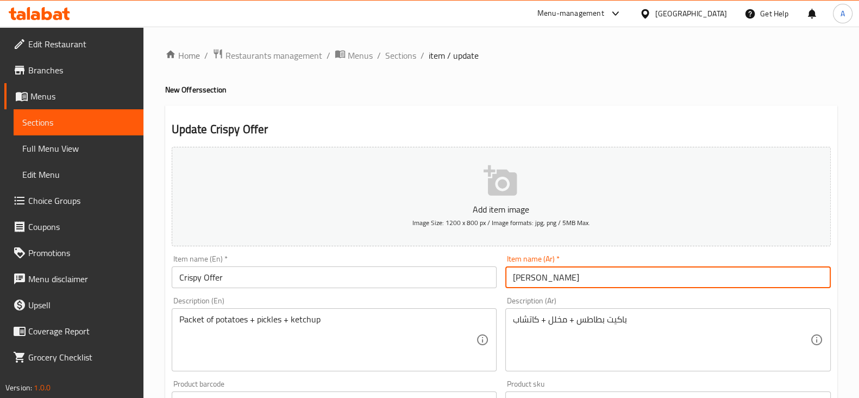
click at [515, 280] on input "[PERSON_NAME]" at bounding box center [668, 277] width 326 height 22
type input "عرض الكريسبي"
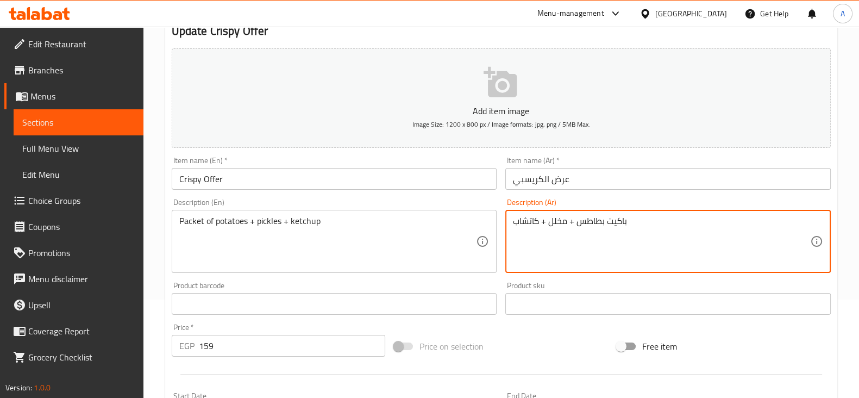
scroll to position [100, 0]
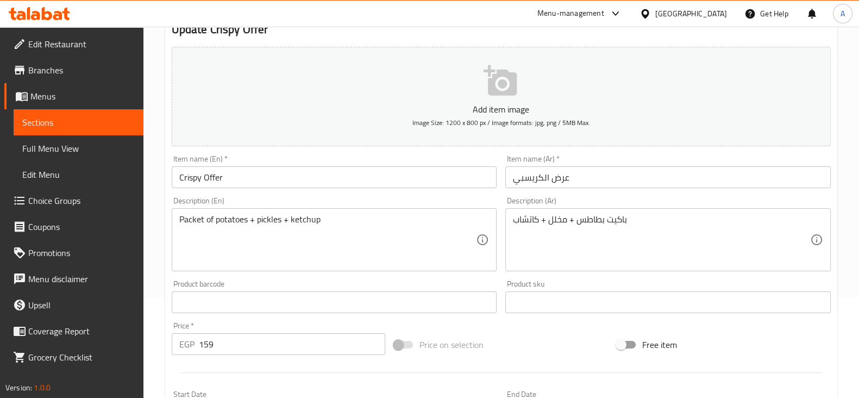
click at [510, 221] on div "باكيت بطاطس + مخلل + كاتشاب Description (Ar)" at bounding box center [668, 239] width 326 height 63
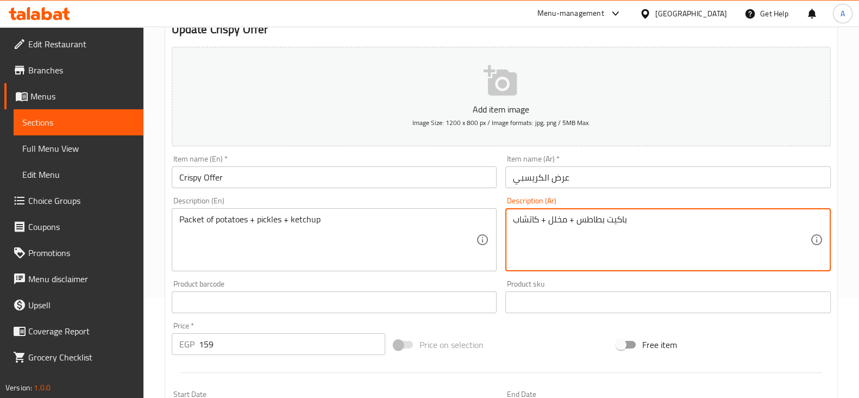
click at [513, 218] on textarea "باكيت بطاطس + مخلل + كاتشاب" at bounding box center [661, 240] width 297 height 52
type textarea "[PERSON_NAME] فيينا جامبو + باكيت بطاطس + مخلل + كاتشاب"
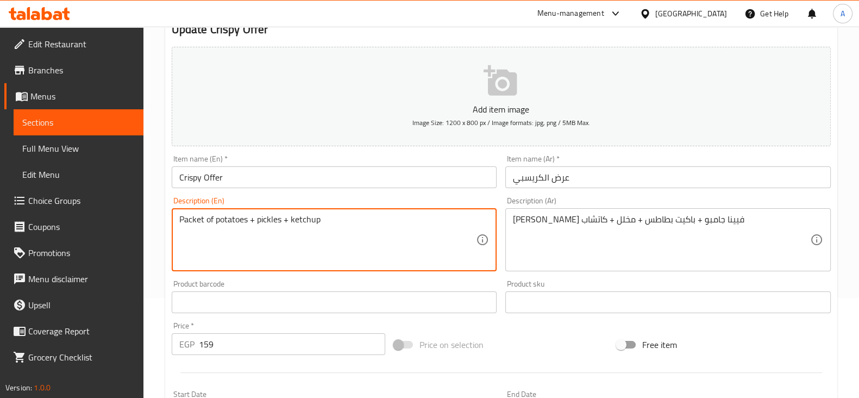
drag, startPoint x: 184, startPoint y: 218, endPoint x: 168, endPoint y: 217, distance: 15.3
type textarea "Vienna jumbo crispy sandwich + packet of potatoes + pickles + ketchup"
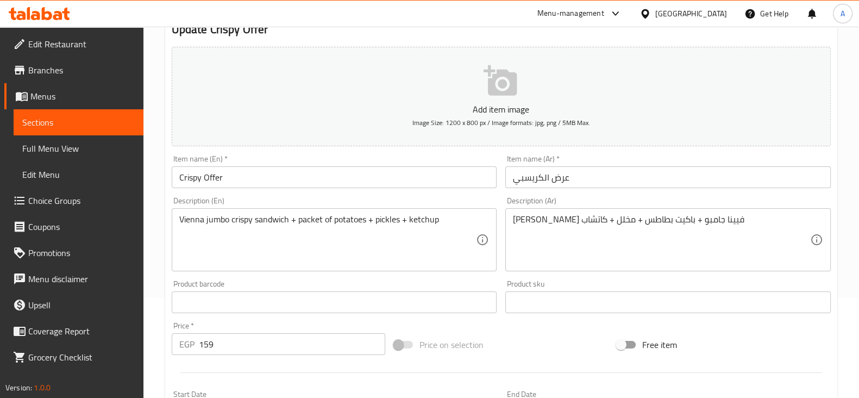
click at [168, 218] on div "Description (En) [GEOGRAPHIC_DATA] jumbo crispy sandwich + packet of potatoes +…" at bounding box center [334, 233] width 334 height 83
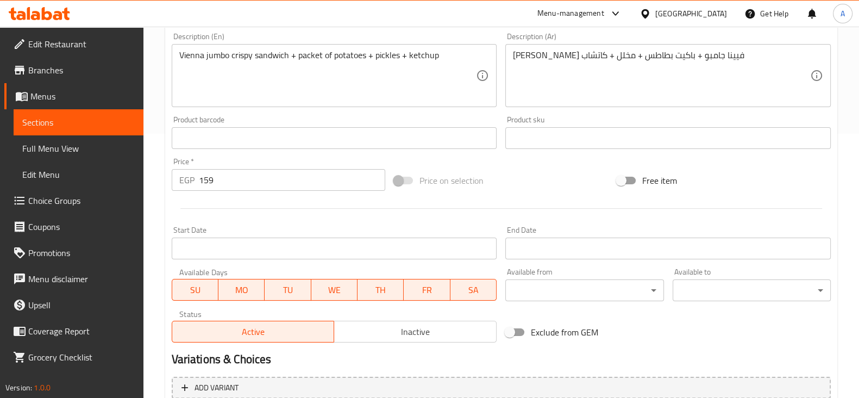
scroll to position [370, 0]
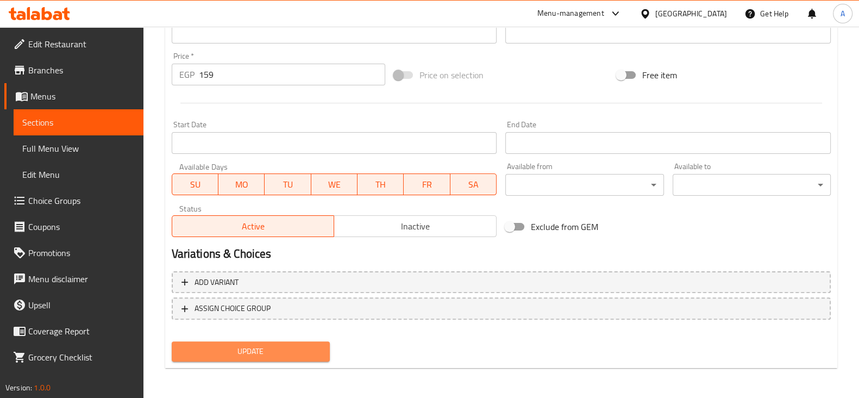
click at [244, 346] on span "Update" at bounding box center [250, 352] width 141 height 14
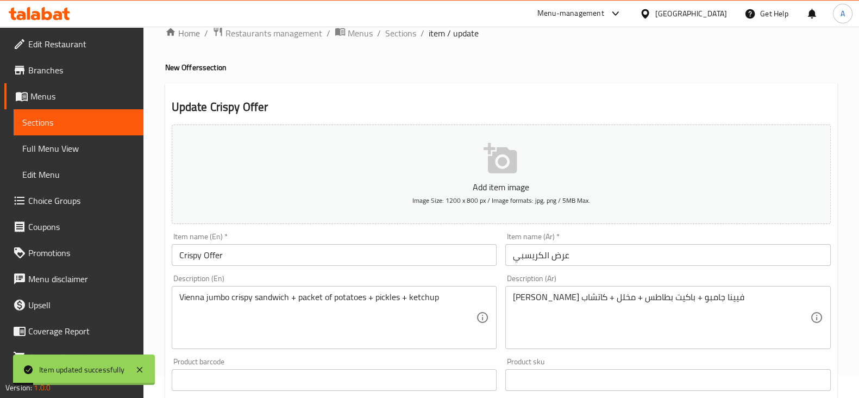
scroll to position [0, 0]
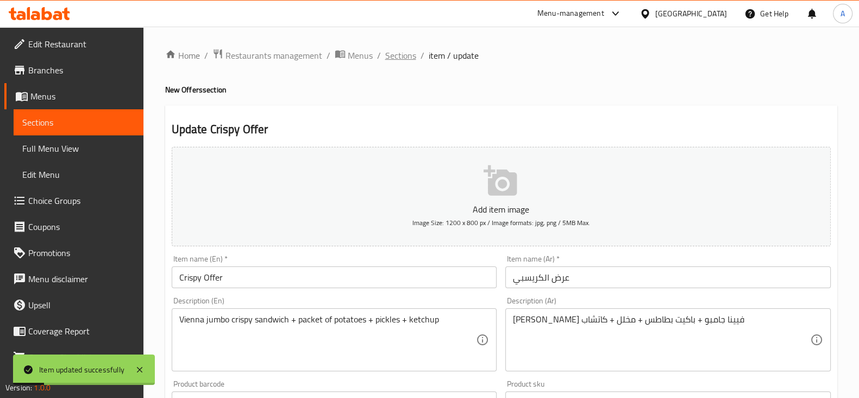
click at [410, 55] on span "Sections" at bounding box center [400, 55] width 31 height 13
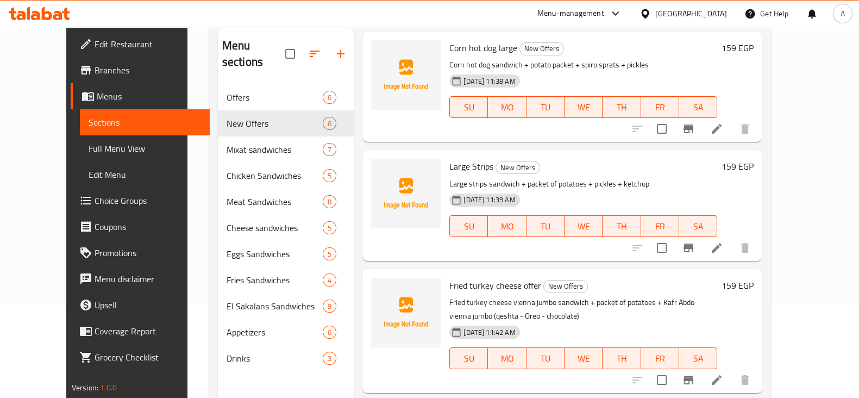
scroll to position [32, 0]
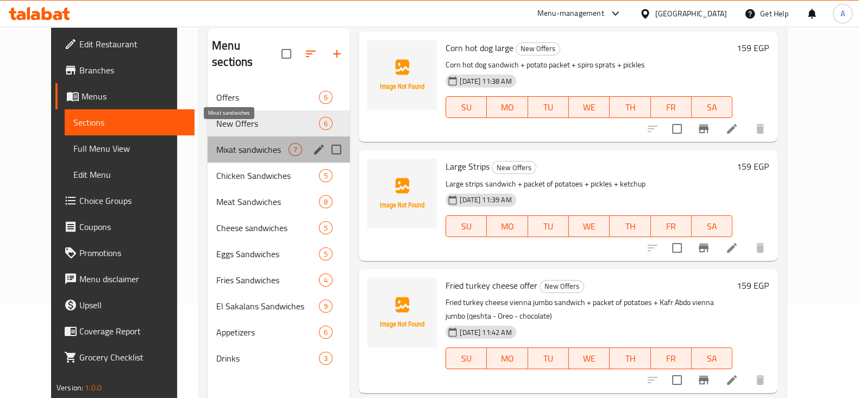
click at [220, 143] on span "Mixat sandwiches" at bounding box center [252, 149] width 72 height 13
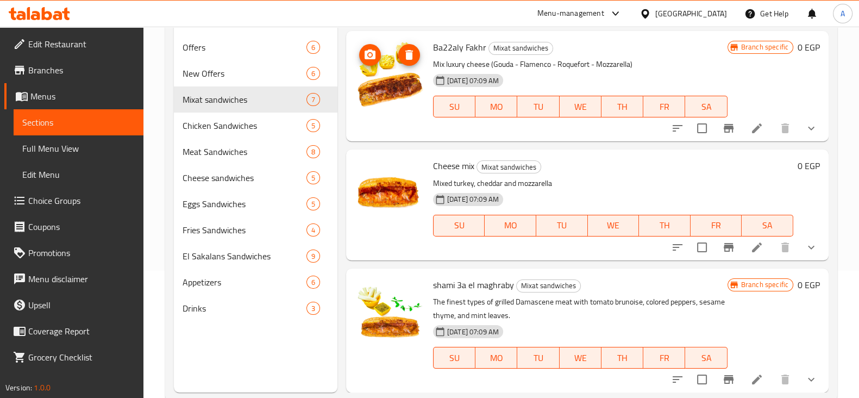
scroll to position [128, 0]
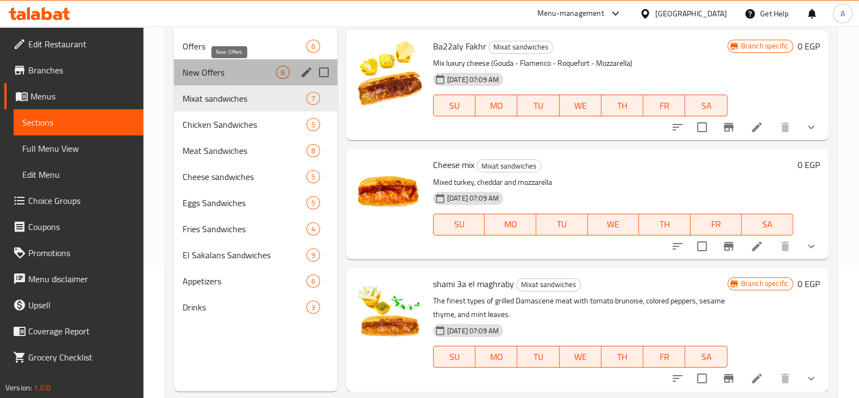
click at [217, 73] on span "New Offers" at bounding box center [229, 72] width 93 height 13
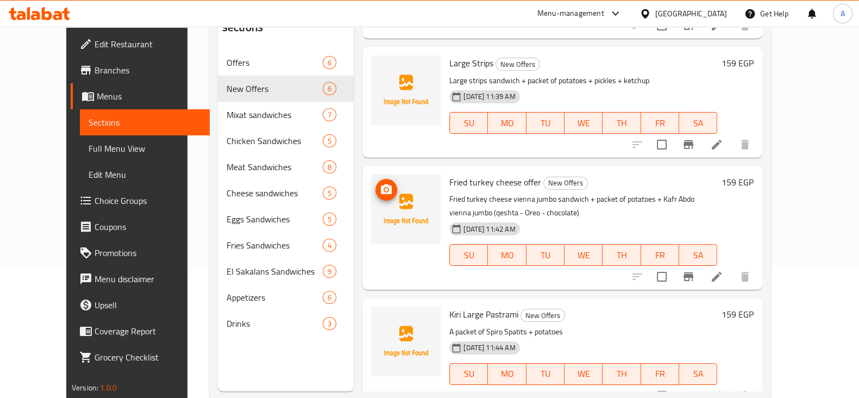
scroll to position [99, 0]
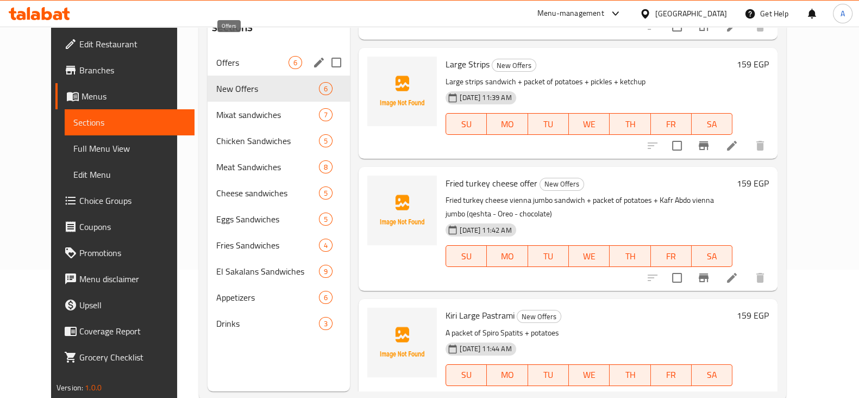
click at [226, 49] on div "Offers 6" at bounding box center [279, 62] width 142 height 26
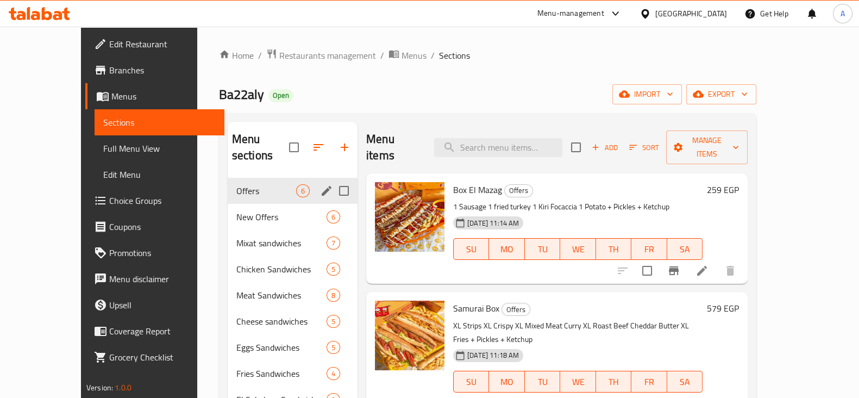
click at [296, 178] on div "Offers 6" at bounding box center [293, 191] width 130 height 26
click at [320, 184] on icon "edit" at bounding box center [326, 190] width 13 height 13
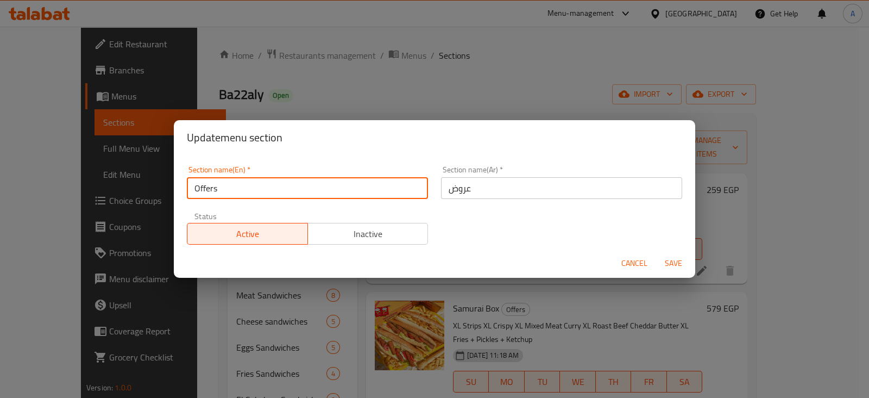
drag, startPoint x: 283, startPoint y: 183, endPoint x: 7, endPoint y: 155, distance: 278.0
click at [7, 155] on div "Update menu section Section name(En)   * Offers Section name(En) * Section name…" at bounding box center [434, 199] width 869 height 398
type input "Boxes"
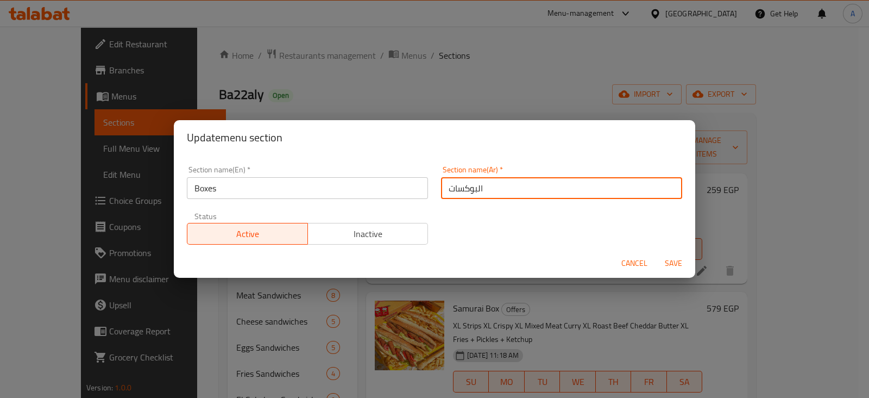
type input "البوكسات"
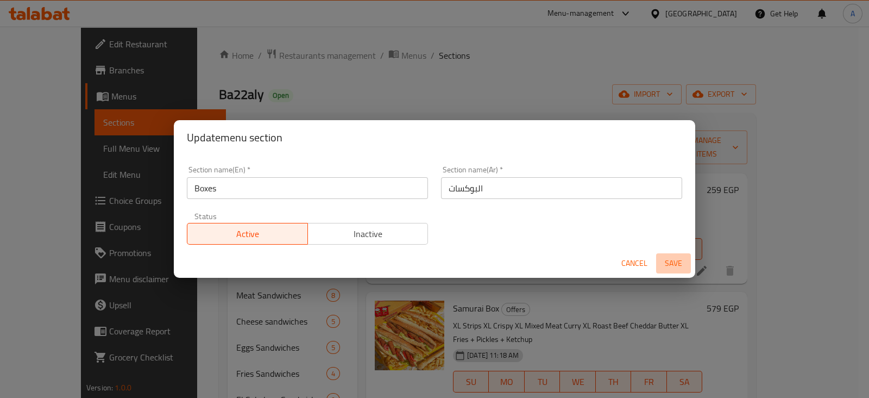
click at [674, 256] on span "Save" at bounding box center [674, 263] width 26 height 14
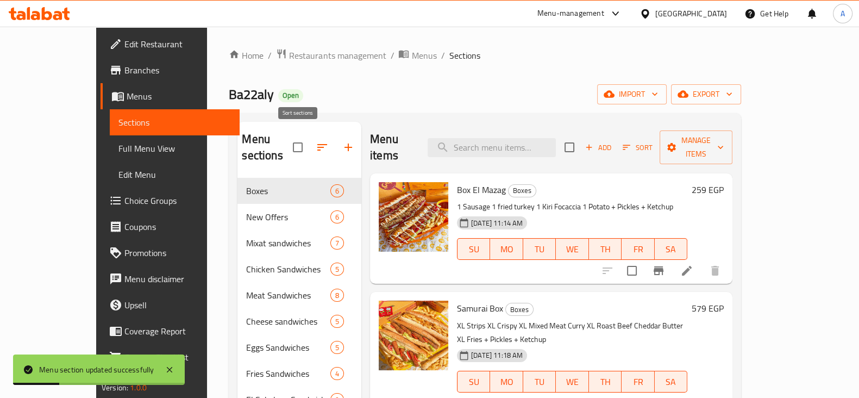
click at [316, 143] on icon "button" at bounding box center [322, 147] width 13 height 13
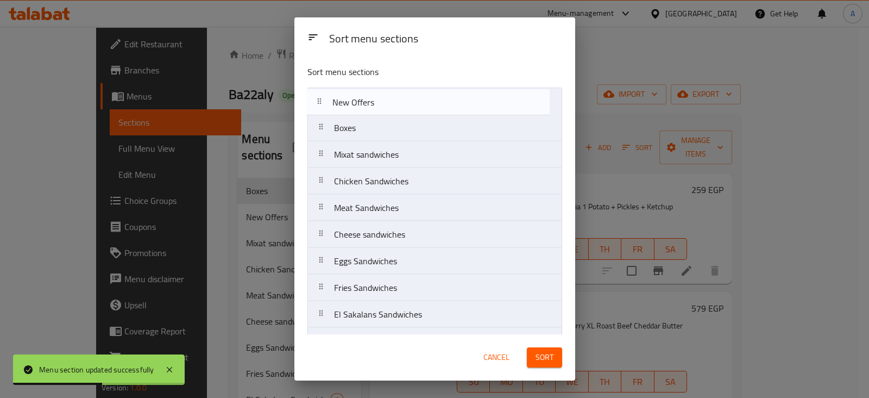
drag, startPoint x: 318, startPoint y: 132, endPoint x: 318, endPoint y: 102, distance: 29.3
click at [318, 102] on nav "Boxes New Offers Mixat sandwiches Chicken Sandwiches Meat Sandwiches Cheese san…" at bounding box center [435, 234] width 255 height 294
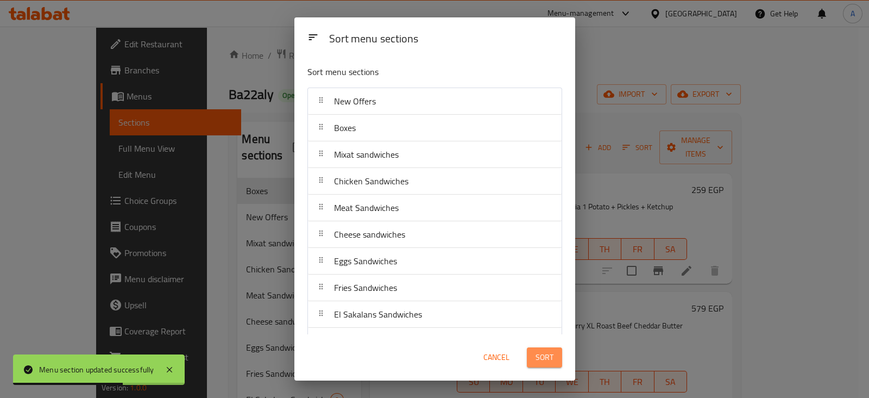
click at [538, 351] on span "Sort" at bounding box center [545, 358] width 18 height 14
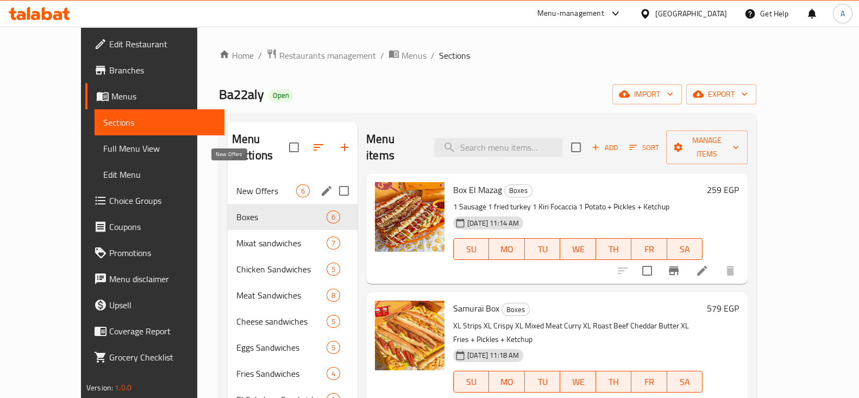
click at [236, 184] on span "New Offers" at bounding box center [266, 190] width 60 height 13
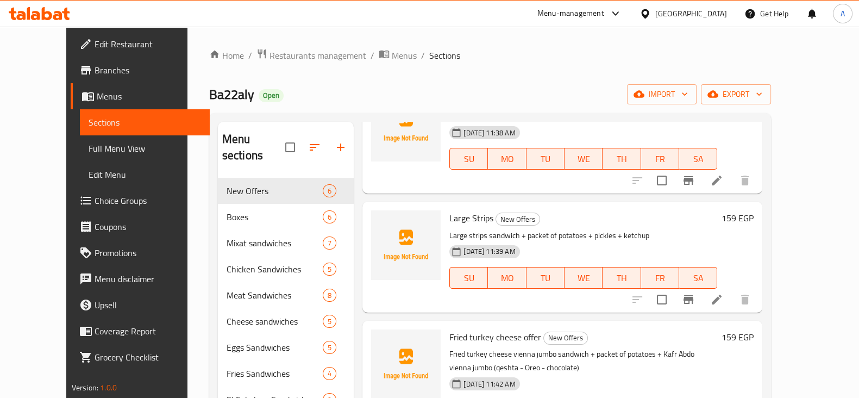
scroll to position [82, 0]
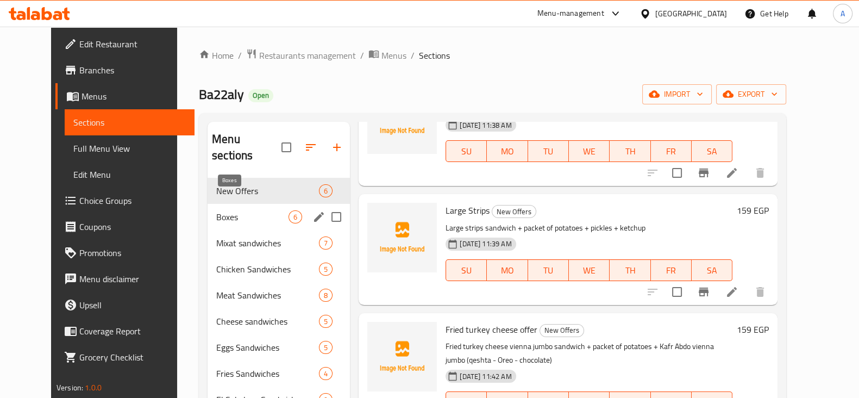
click at [248, 210] on span "Boxes" at bounding box center [252, 216] width 72 height 13
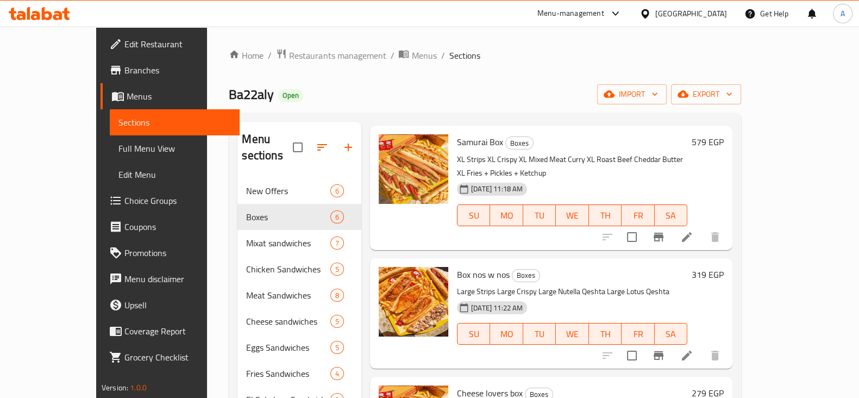
scroll to position [167, 0]
